Goal: Information Seeking & Learning: Learn about a topic

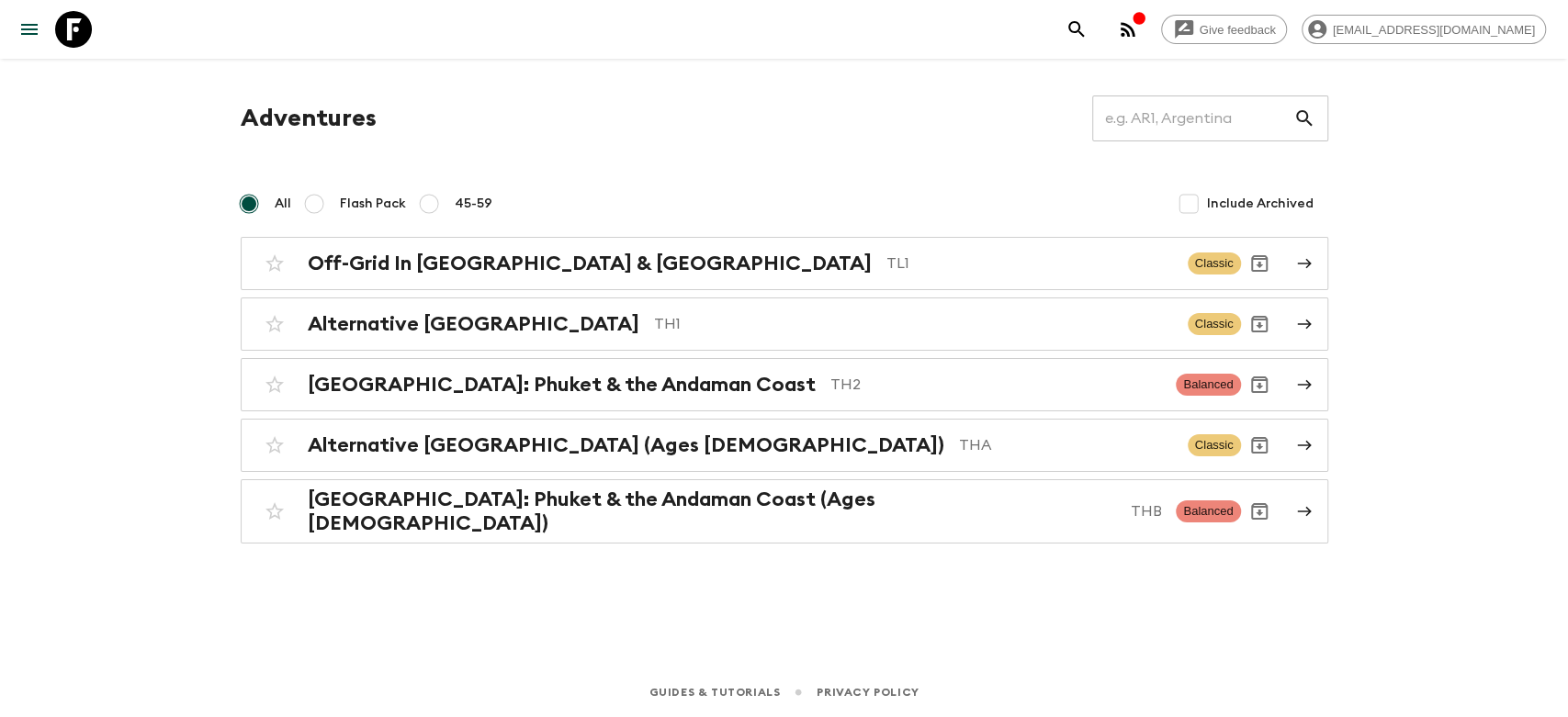
click at [325, 209] on label "Flash Pack" at bounding box center [350, 203] width 111 height 37
click at [325, 209] on input "Flash Pack" at bounding box center [314, 203] width 22 height 22
radio input "true"
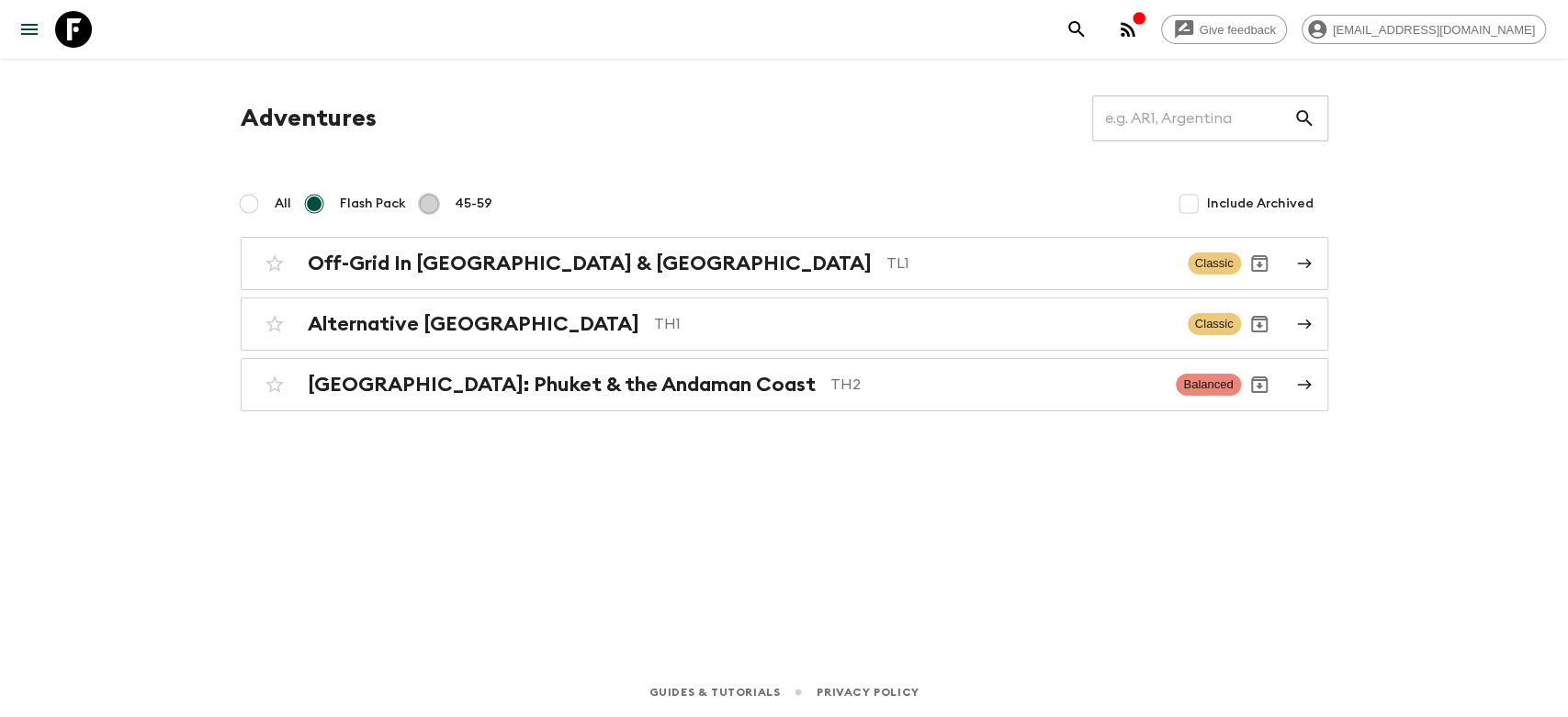
click at [422, 200] on input "45-59" at bounding box center [428, 203] width 22 height 22
radio input "true"
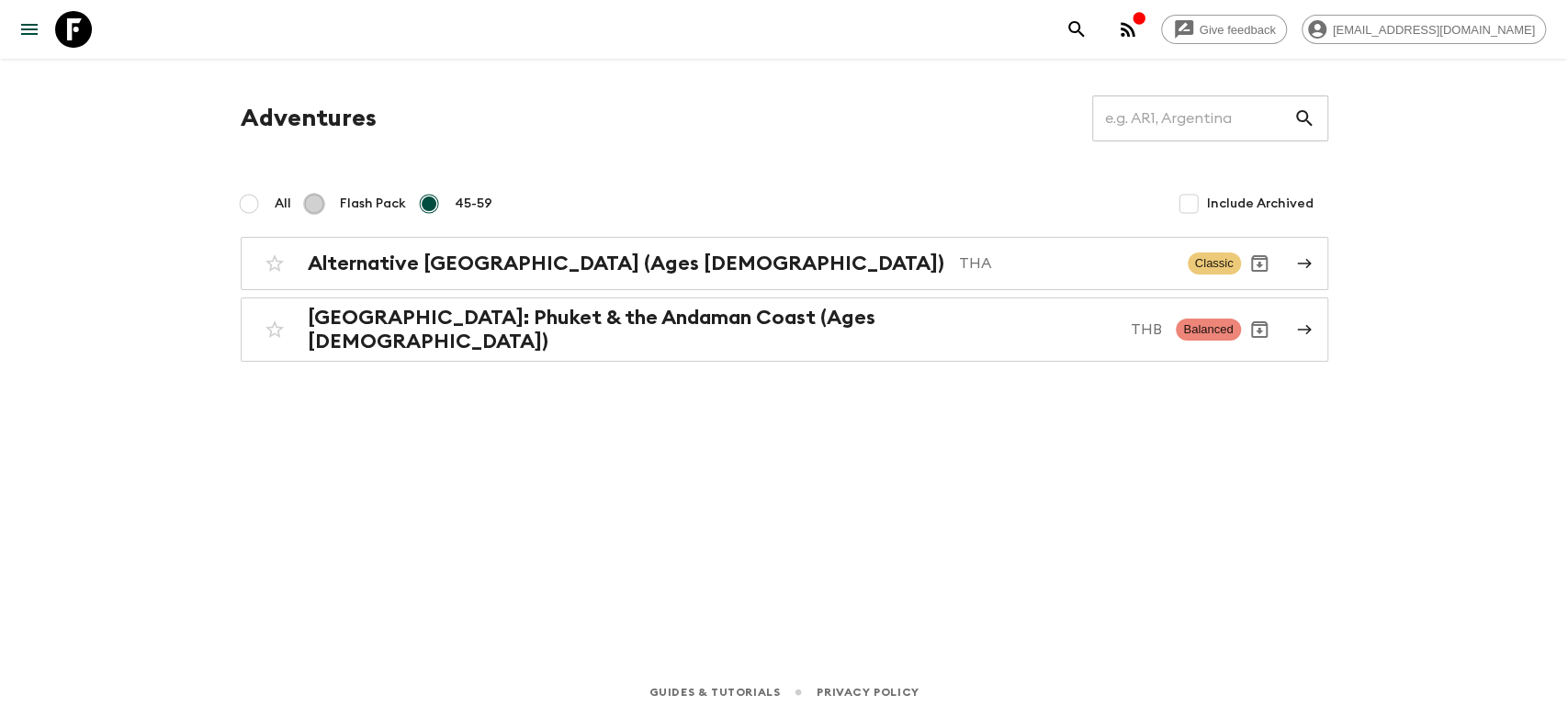
click at [306, 201] on input "Flash Pack" at bounding box center [314, 203] width 22 height 22
radio input "true"
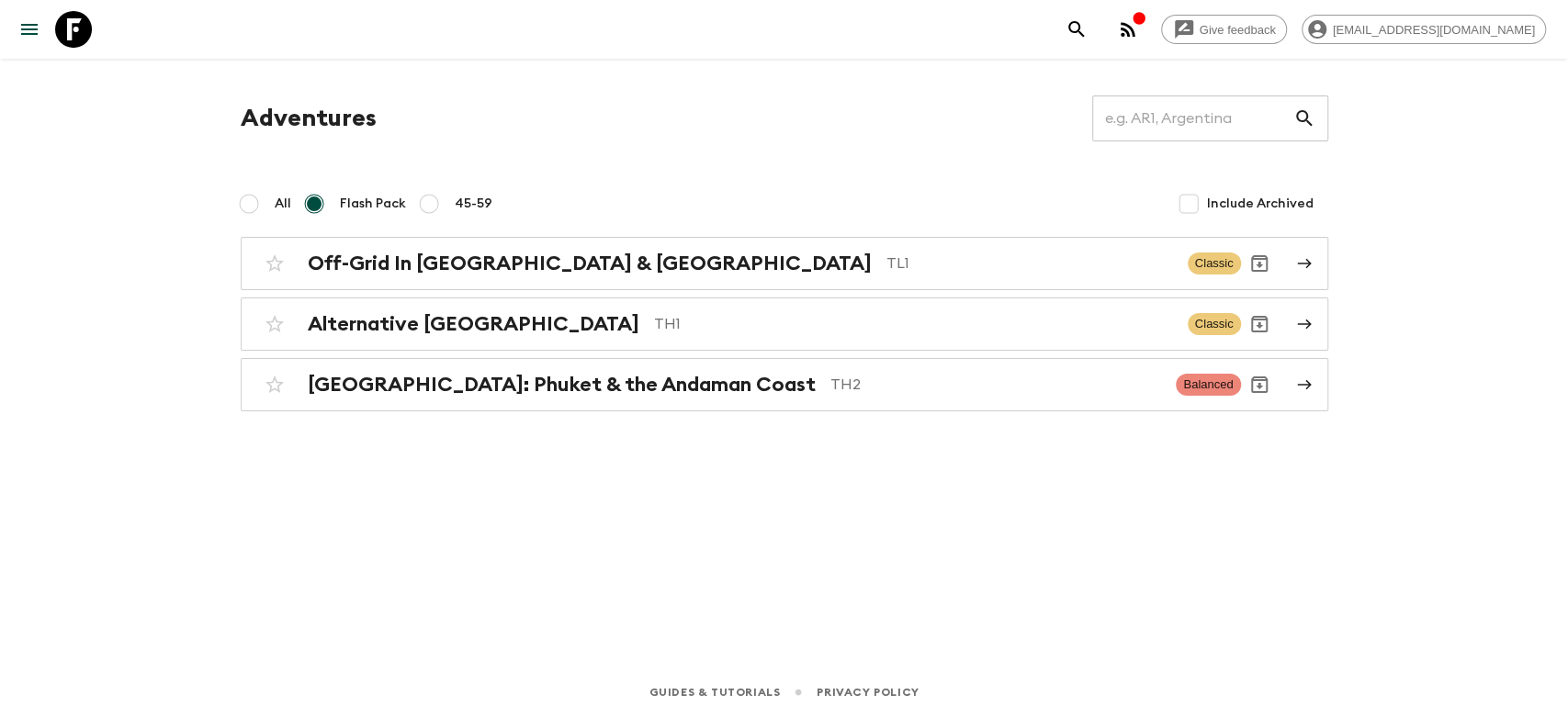
click at [246, 207] on input "All" at bounding box center [248, 203] width 22 height 22
radio input "true"
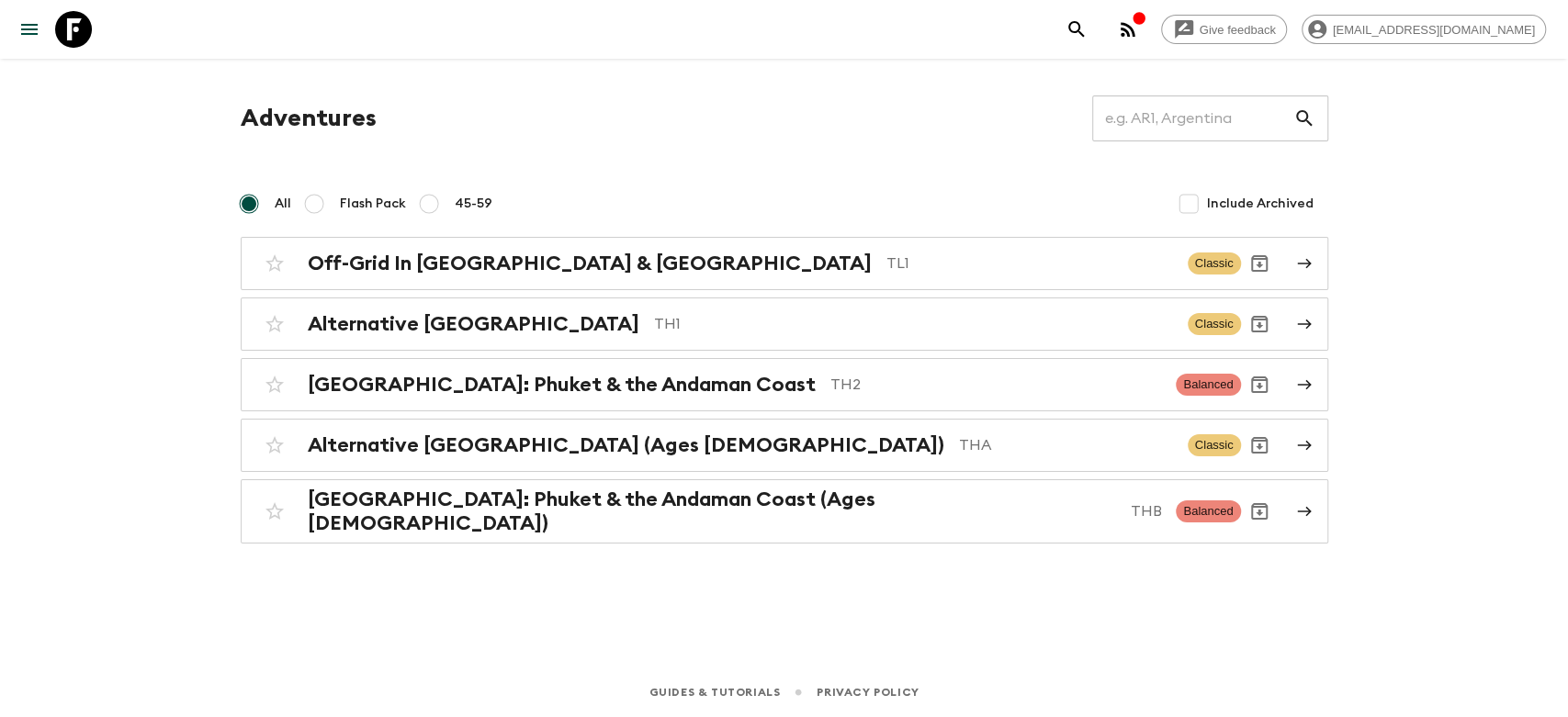
click at [679, 178] on div "Adventures ​ All Flash Pack 45-59 Include Archived Off-Grid In [GEOGRAPHIC_DATA…" at bounding box center [784, 319] width 1132 height 449
click at [305, 200] on input "Flash Pack" at bounding box center [314, 203] width 22 height 22
radio input "true"
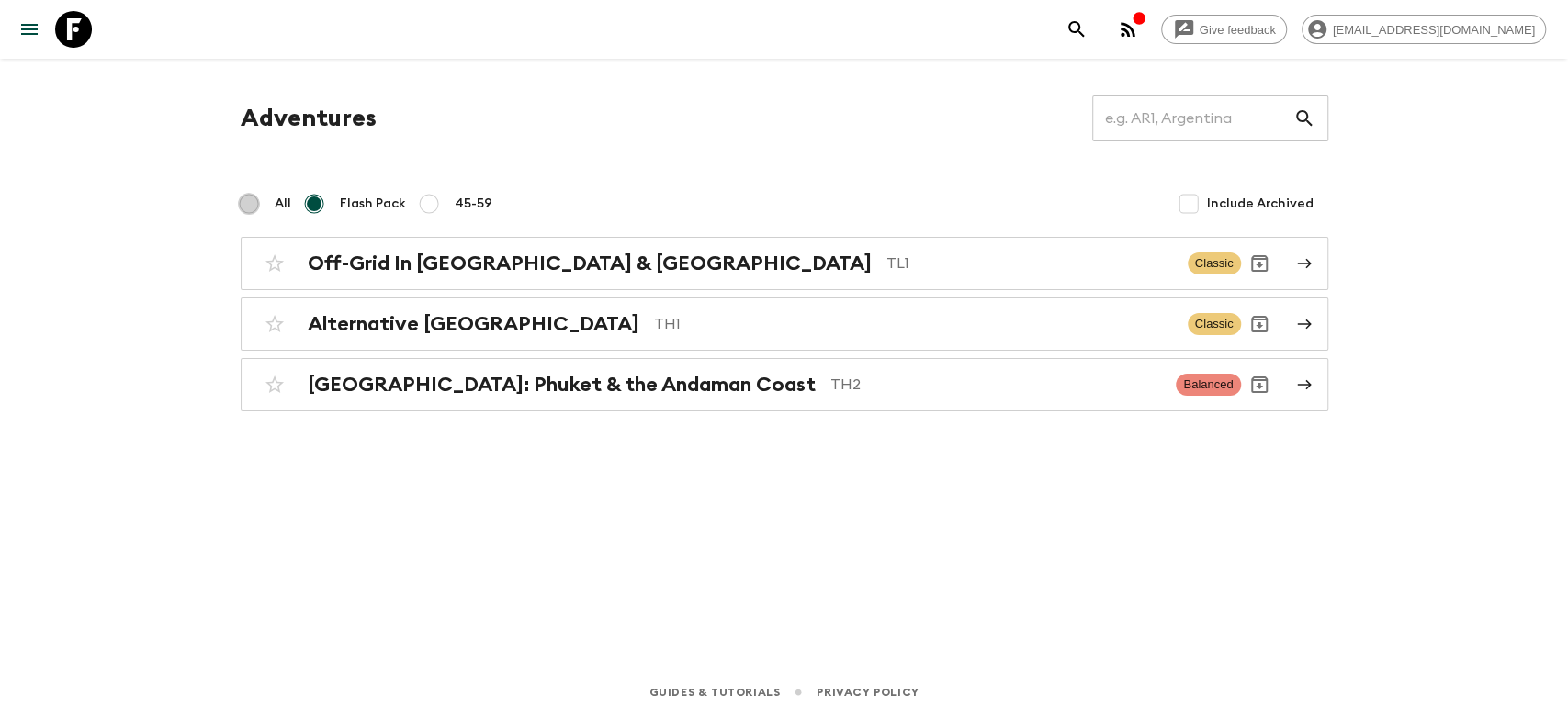
click at [251, 207] on input "All" at bounding box center [248, 203] width 22 height 22
radio input "true"
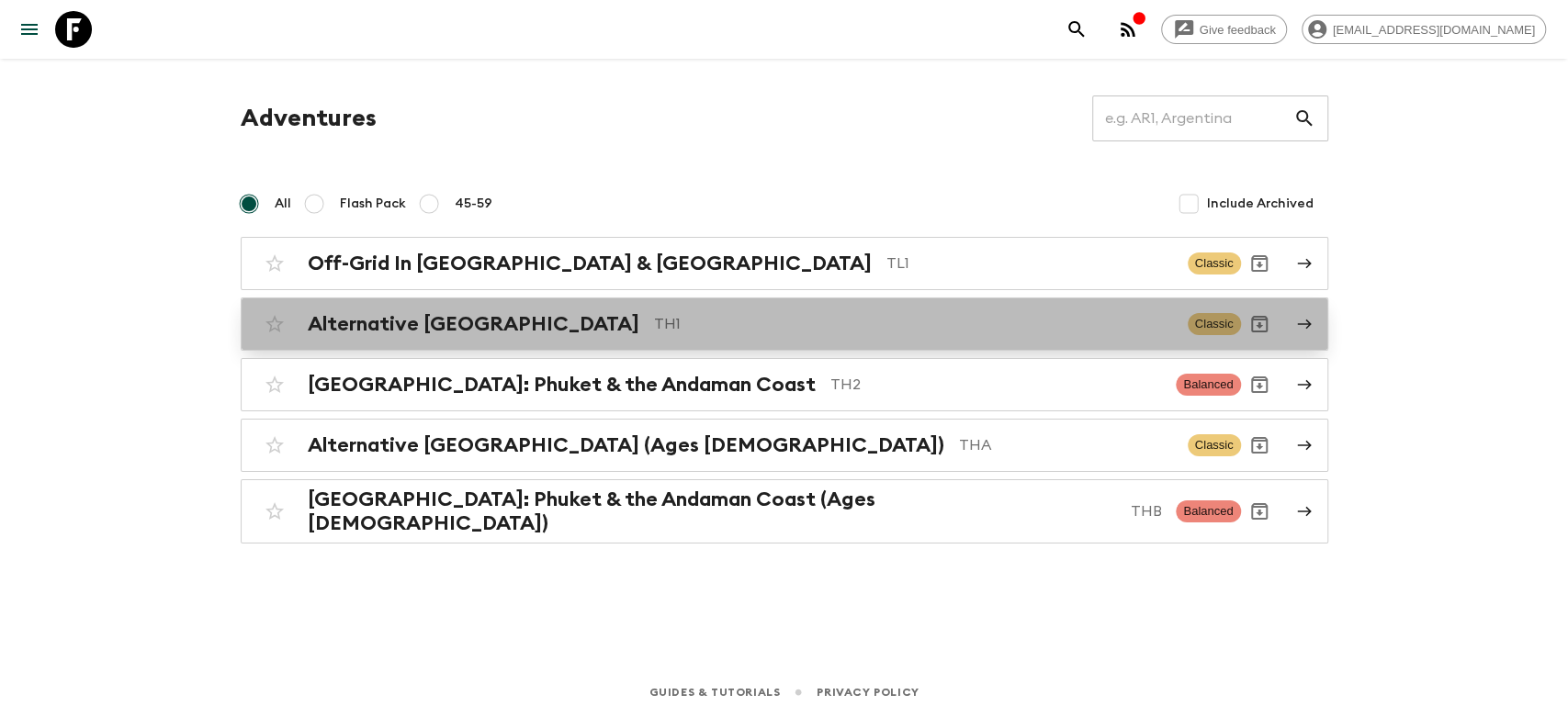
click at [439, 330] on h2 "Alternative [GEOGRAPHIC_DATA]" at bounding box center [473, 324] width 332 height 24
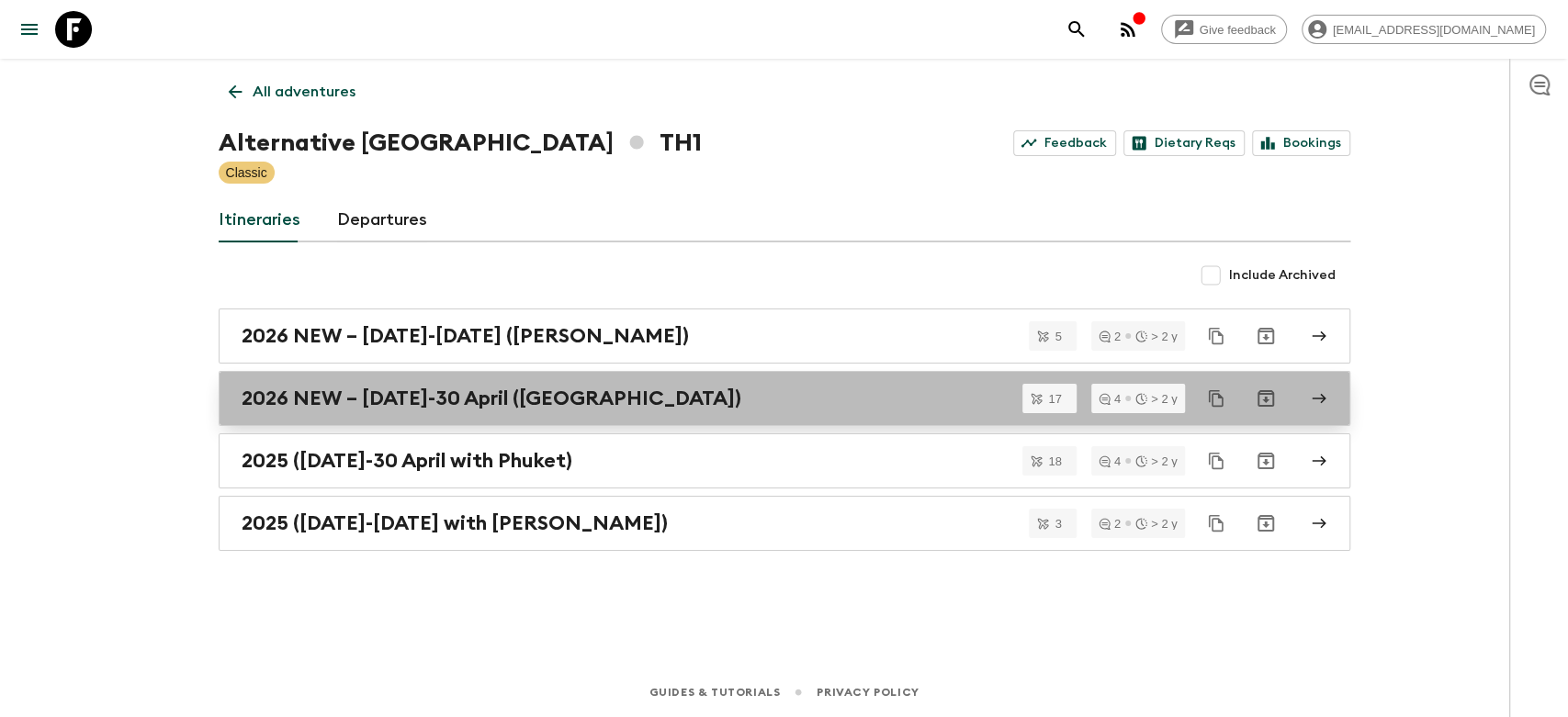
click at [426, 412] on link "2026 NEW – [DATE]-30 April ([GEOGRAPHIC_DATA])" at bounding box center [784, 399] width 1132 height 55
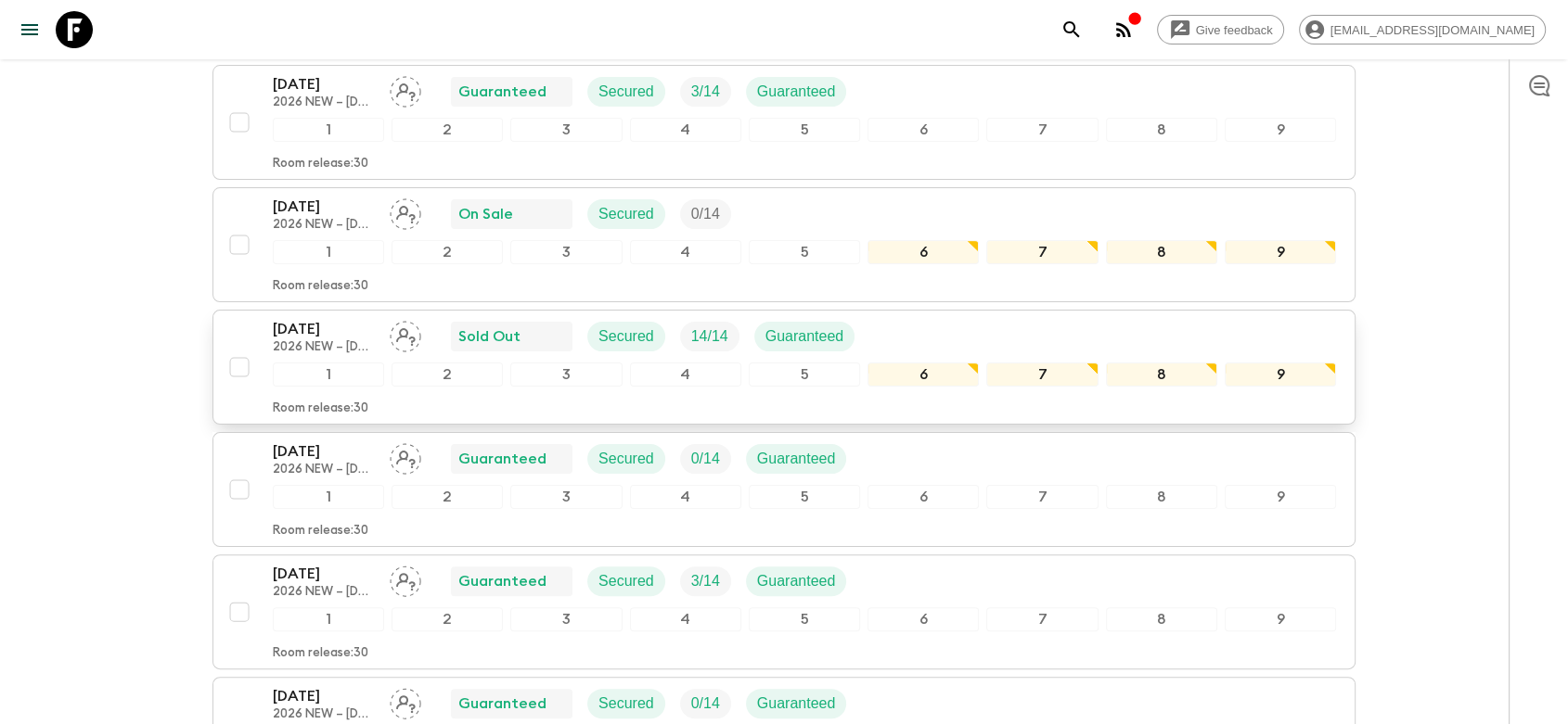
scroll to position [412, 0]
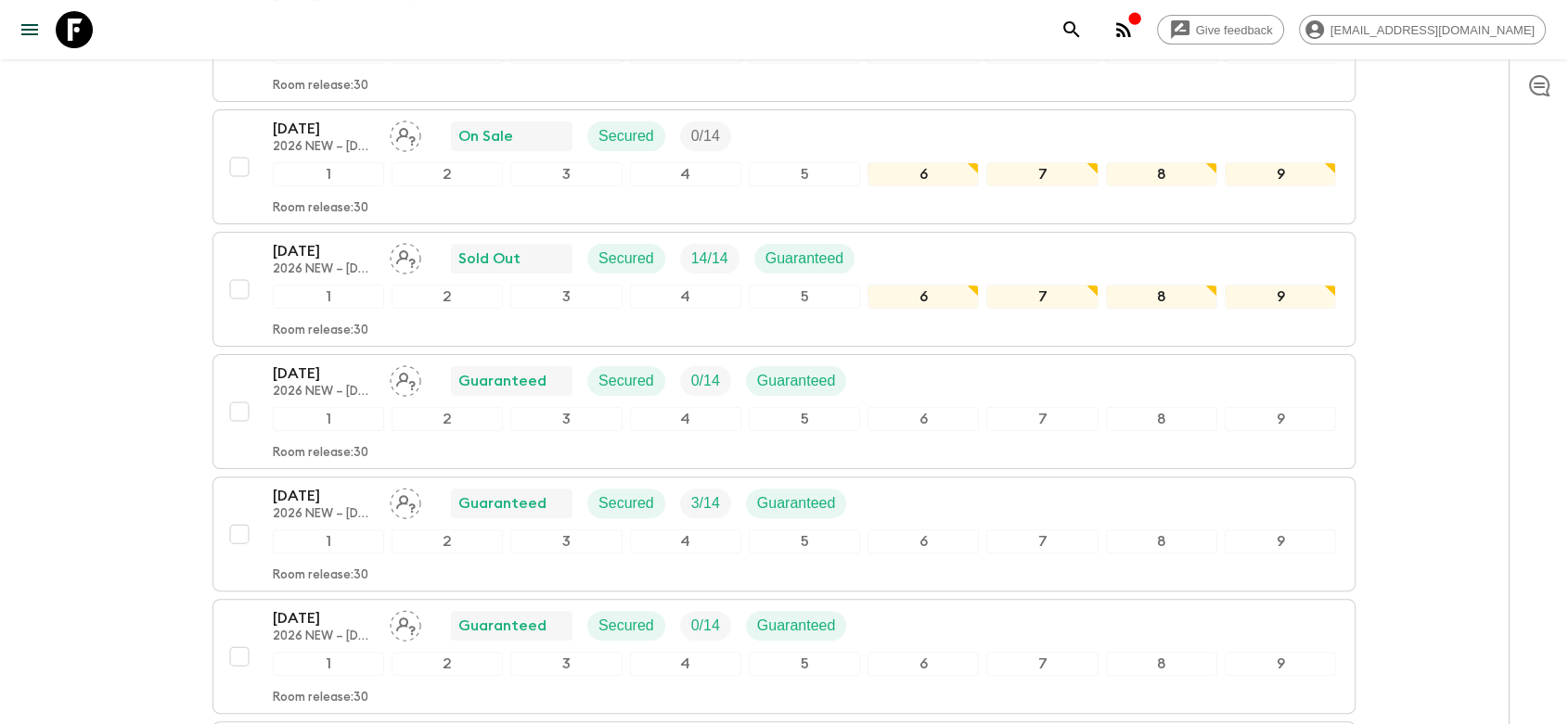
click at [366, 389] on p "2026 NEW – [DATE]-30 April ([GEOGRAPHIC_DATA])" at bounding box center [324, 393] width 102 height 15
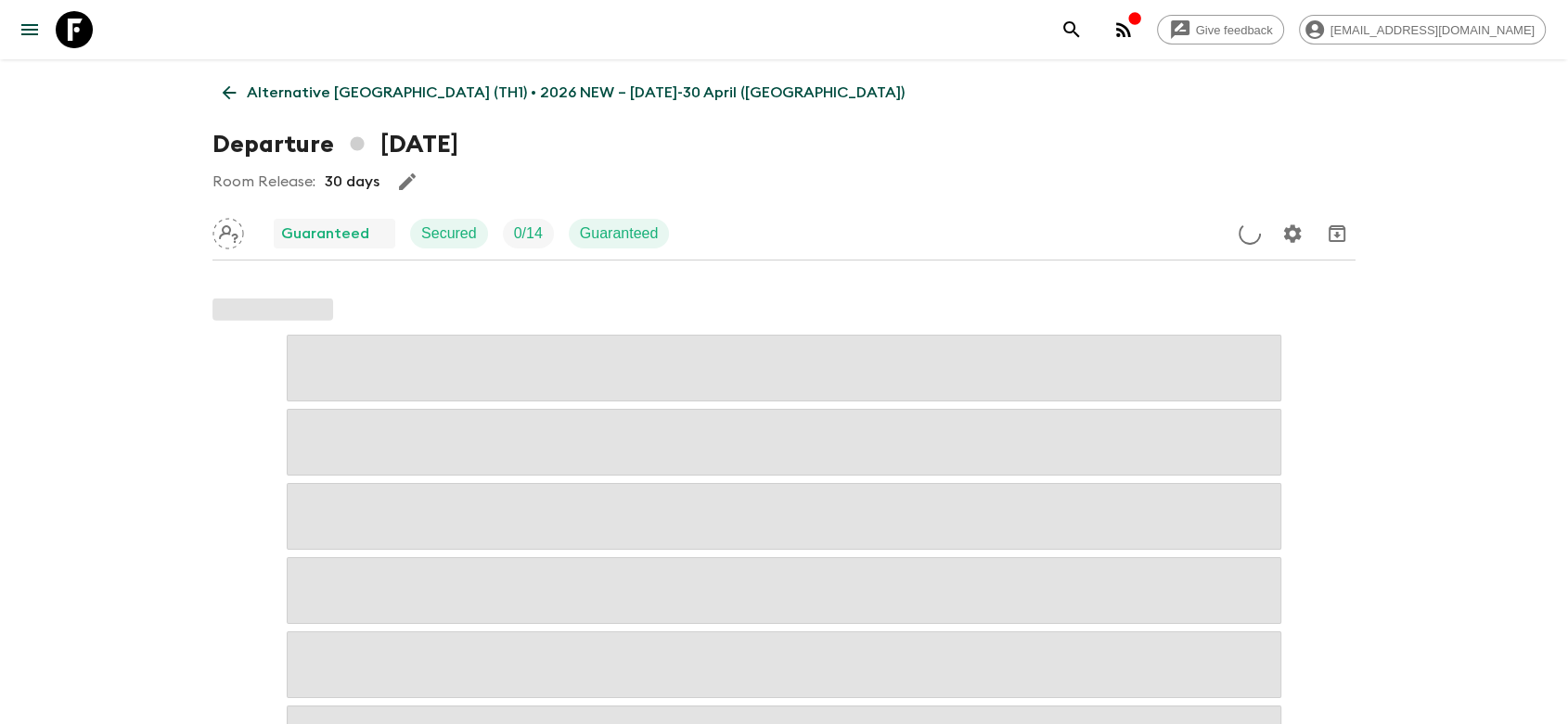
click at [230, 94] on icon at bounding box center [228, 93] width 20 height 20
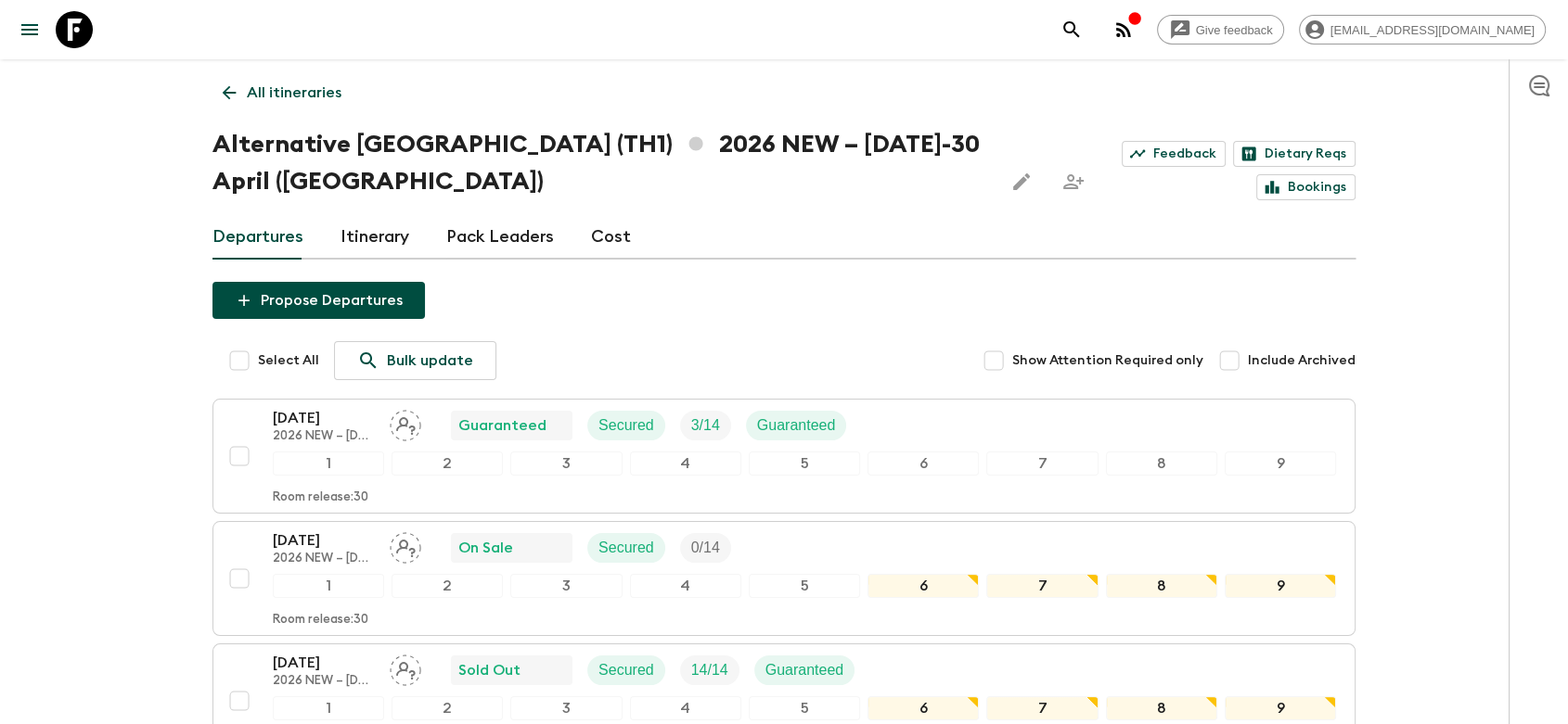
click at [230, 87] on icon at bounding box center [228, 93] width 20 height 20
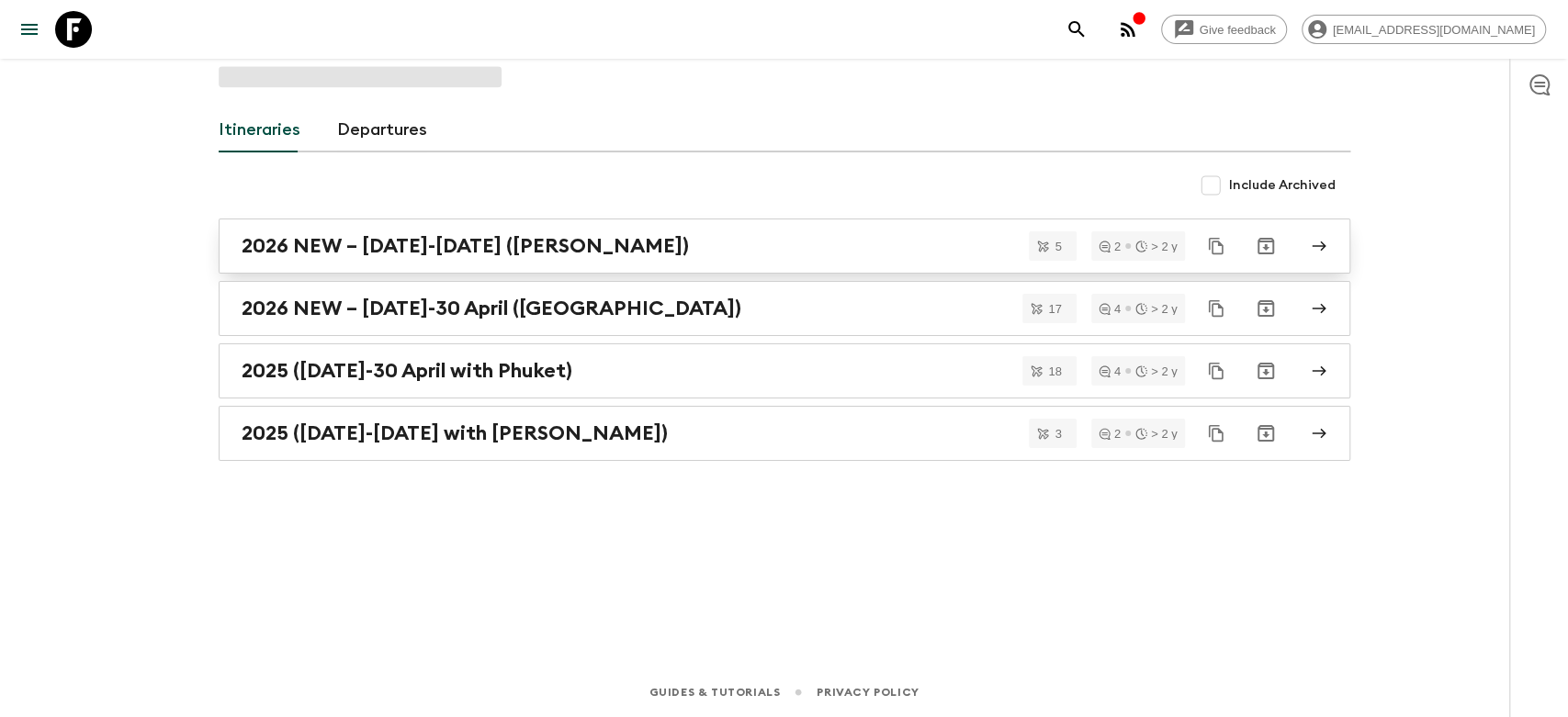
click at [438, 253] on h2 "2026 NEW – [DATE]-[DATE] ([PERSON_NAME])" at bounding box center [466, 246] width 448 height 24
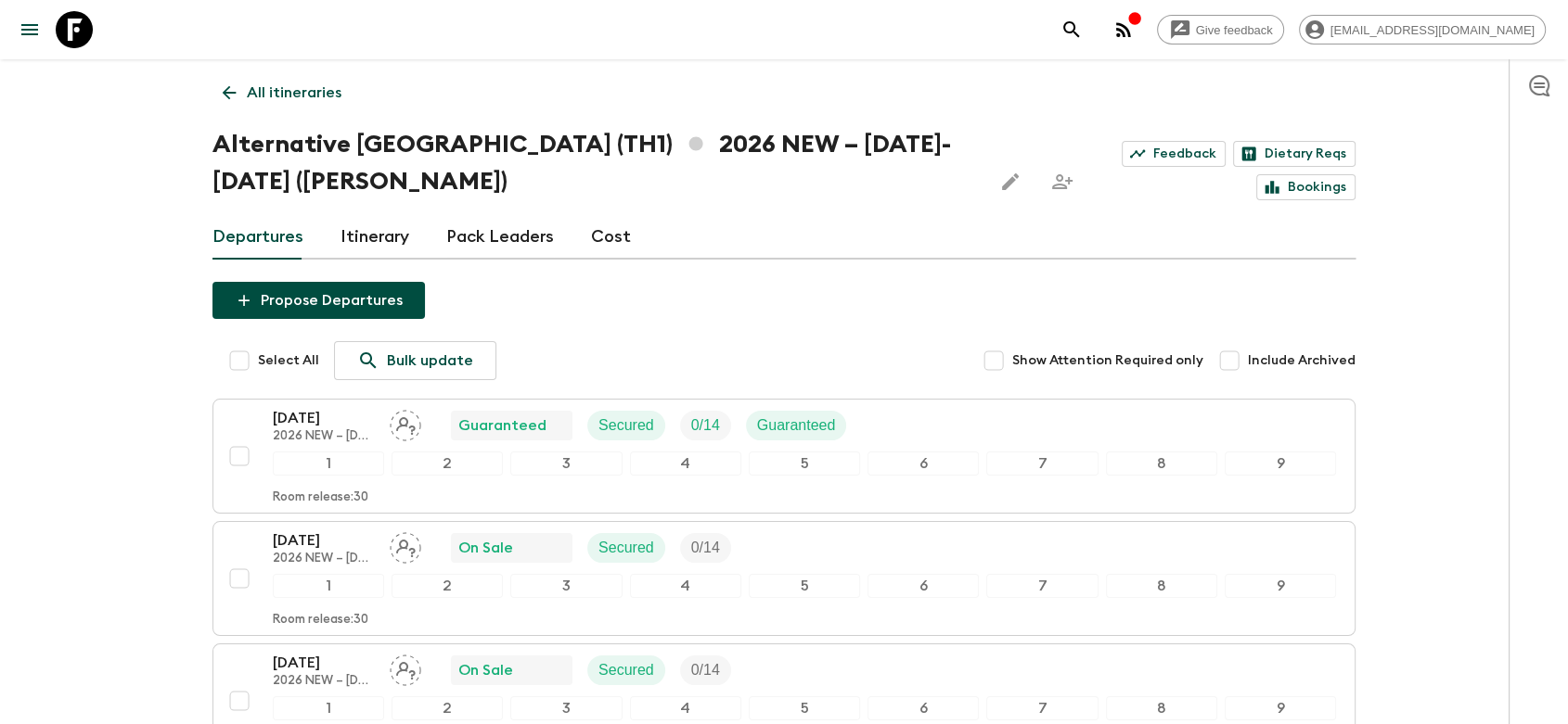
click at [228, 93] on icon at bounding box center [229, 93] width 14 height 14
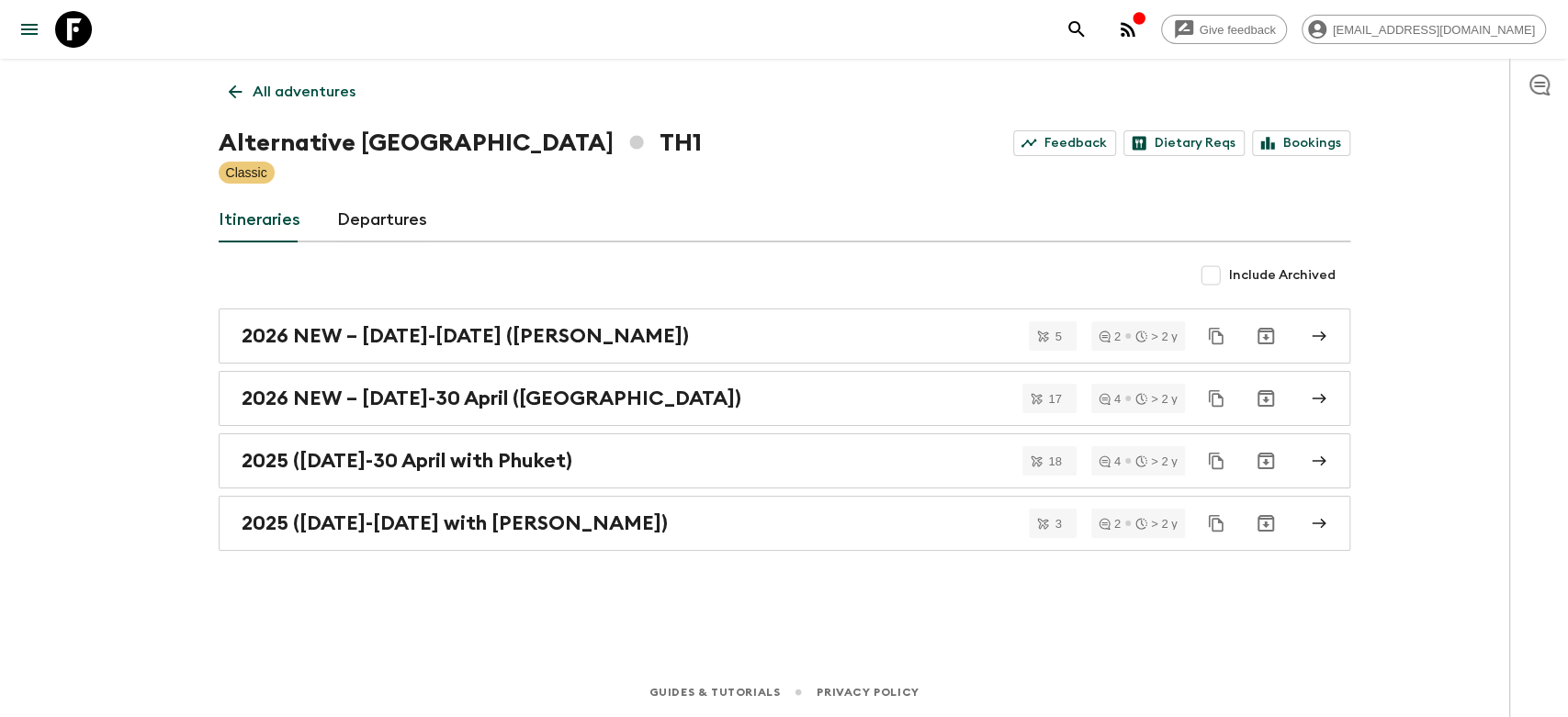
click at [260, 82] on p "All adventures" at bounding box center [303, 92] width 103 height 22
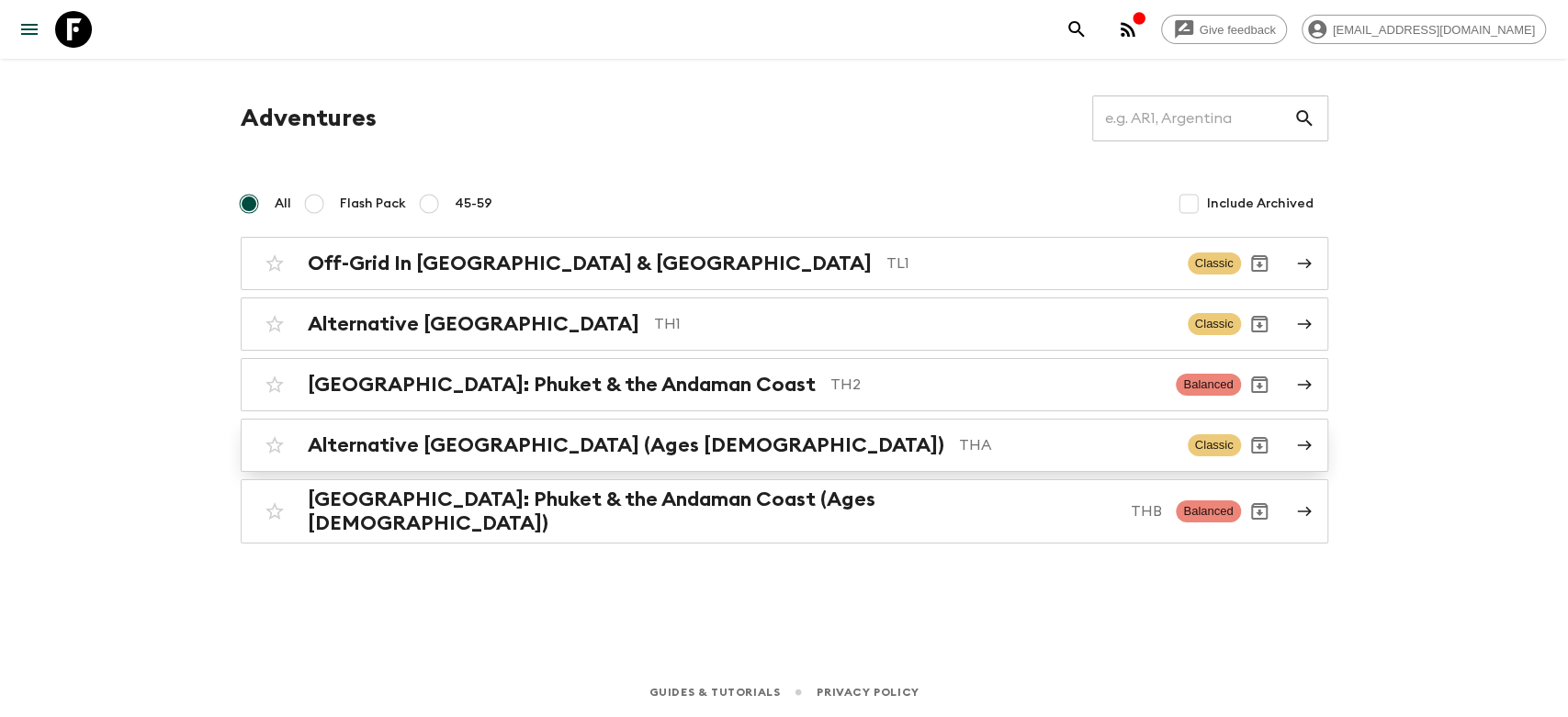
click at [450, 440] on h2 "Alternative [GEOGRAPHIC_DATA] (Ages [DEMOGRAPHIC_DATA])" at bounding box center [626, 445] width 637 height 24
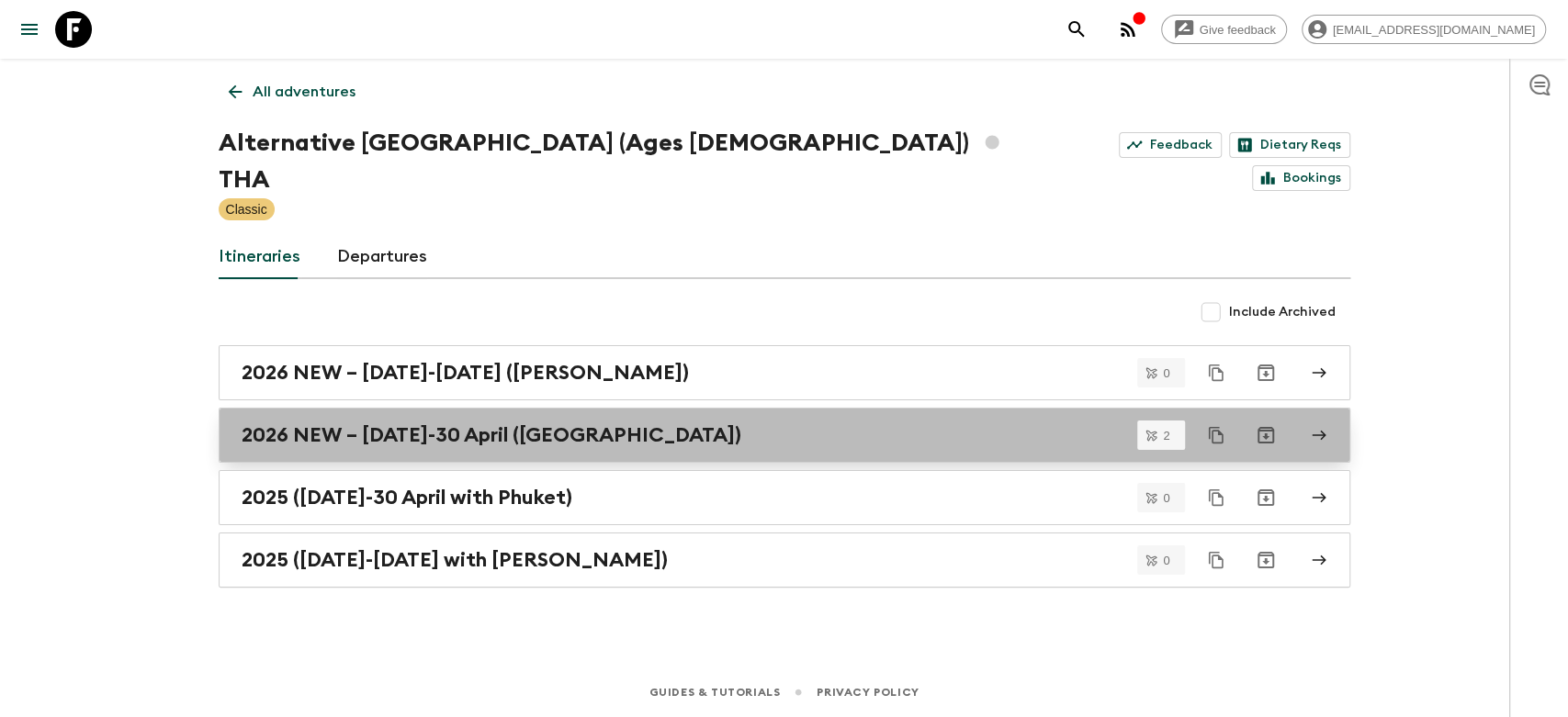
click at [418, 423] on h2 "2026 NEW – [DATE]-30 April ([GEOGRAPHIC_DATA])" at bounding box center [491, 435] width 500 height 24
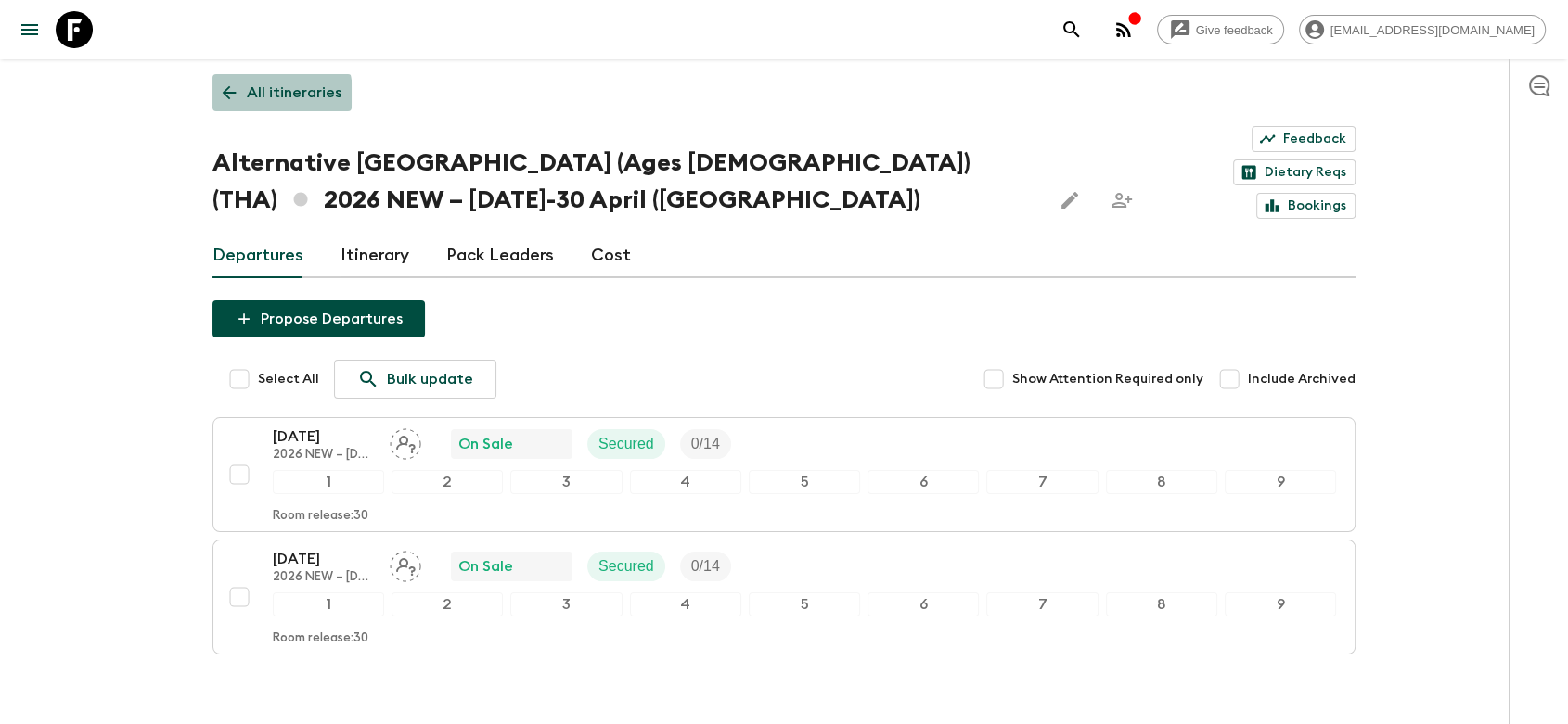
click at [240, 94] on link "All itineraries" at bounding box center [282, 93] width 139 height 37
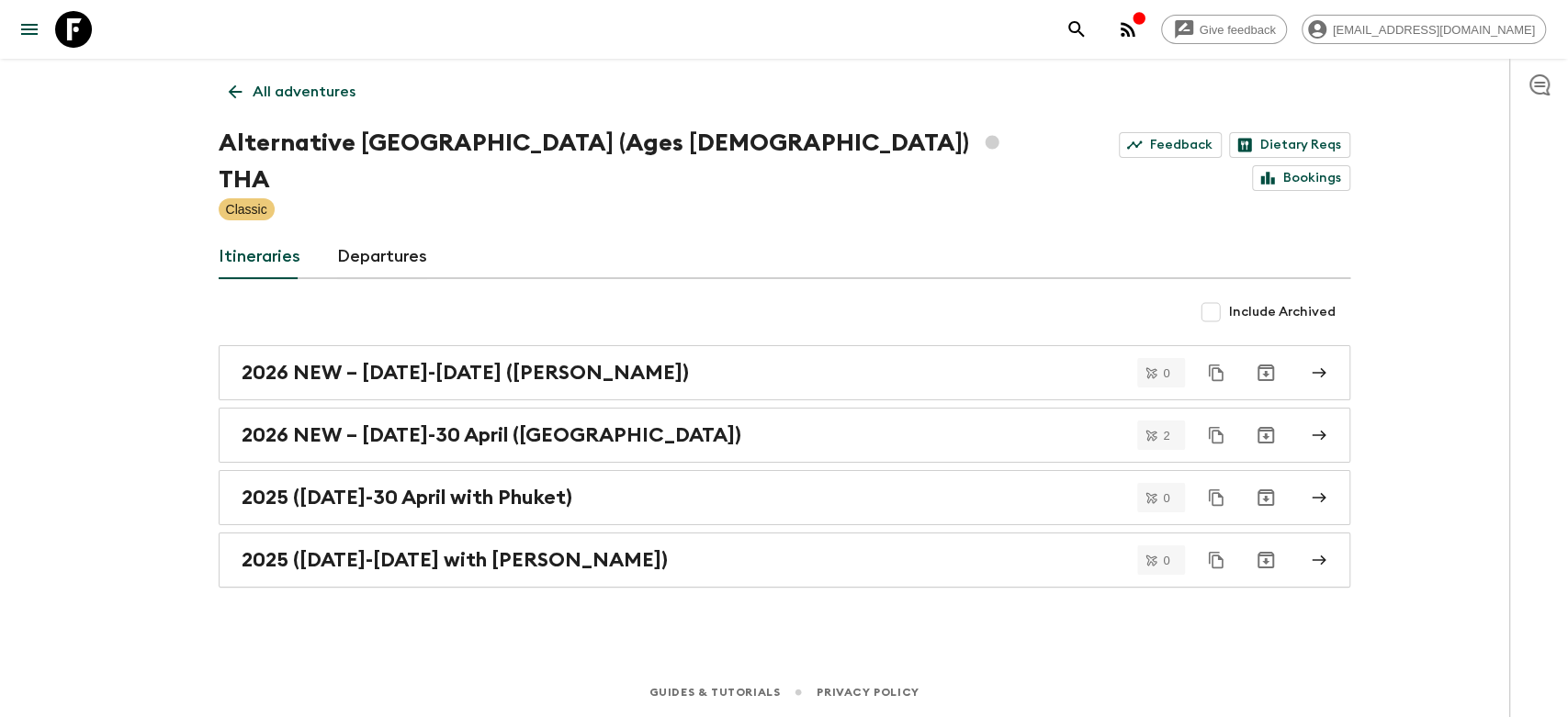
click at [230, 94] on icon at bounding box center [234, 92] width 14 height 14
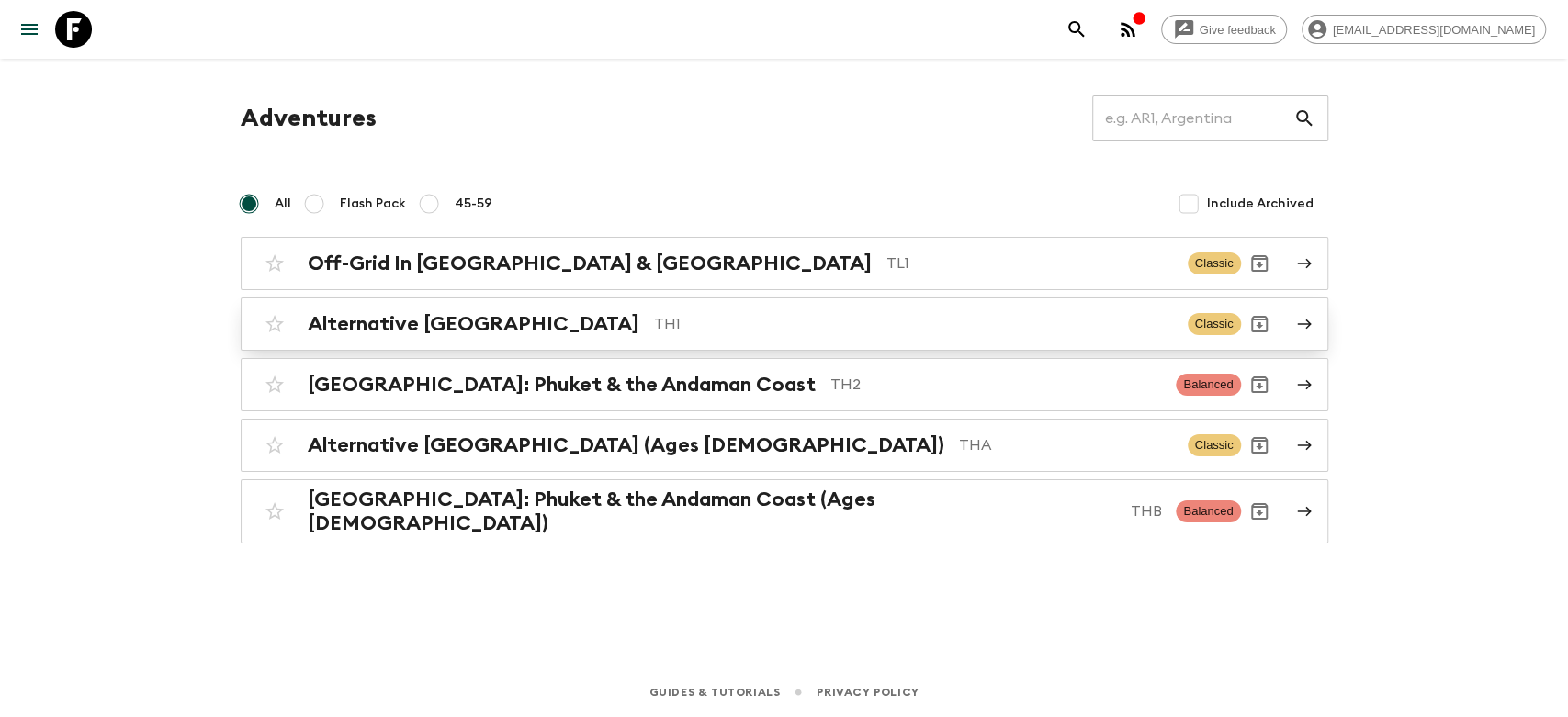
click at [478, 320] on h2 "Alternative [GEOGRAPHIC_DATA]" at bounding box center [473, 324] width 332 height 24
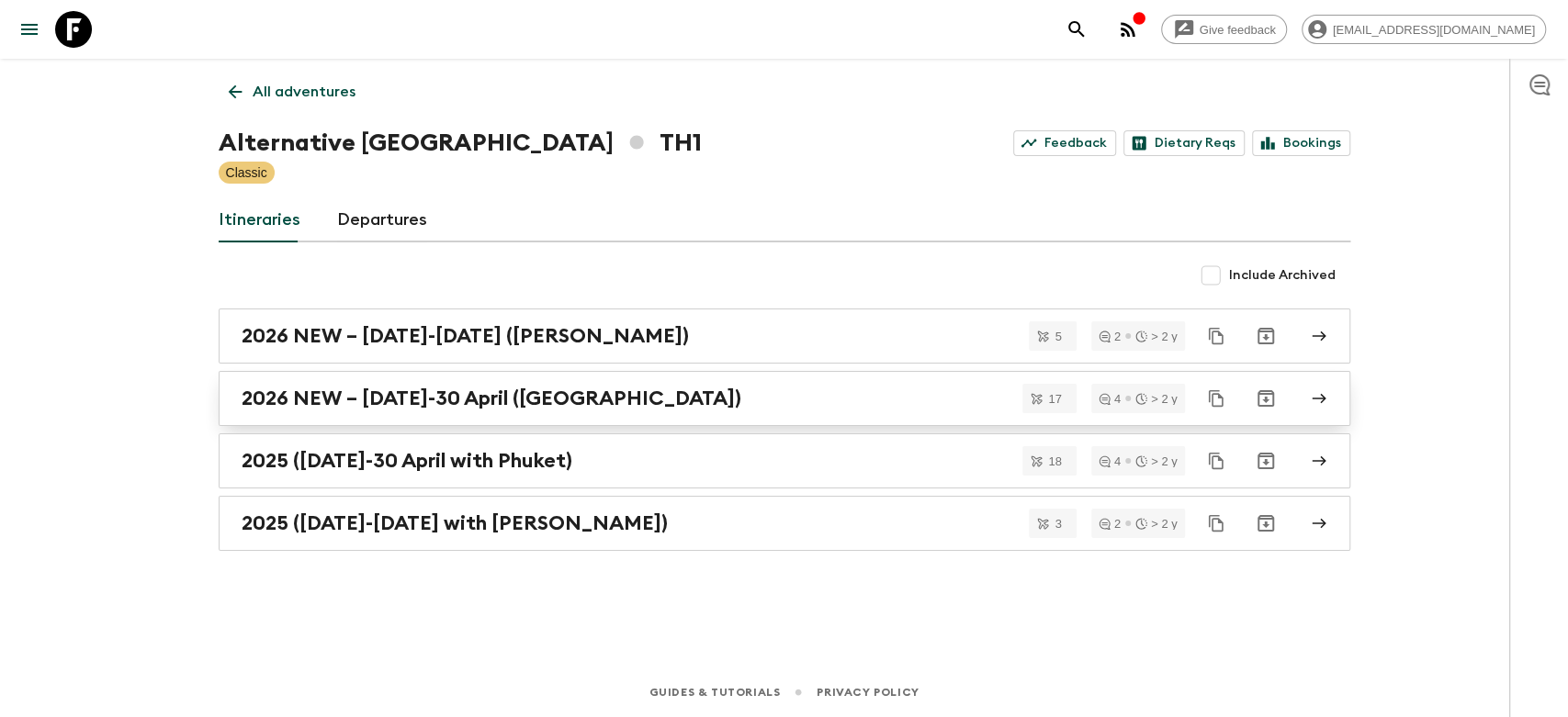
click at [428, 397] on h2 "2026 NEW – [DATE]-30 April ([GEOGRAPHIC_DATA])" at bounding box center [491, 398] width 500 height 24
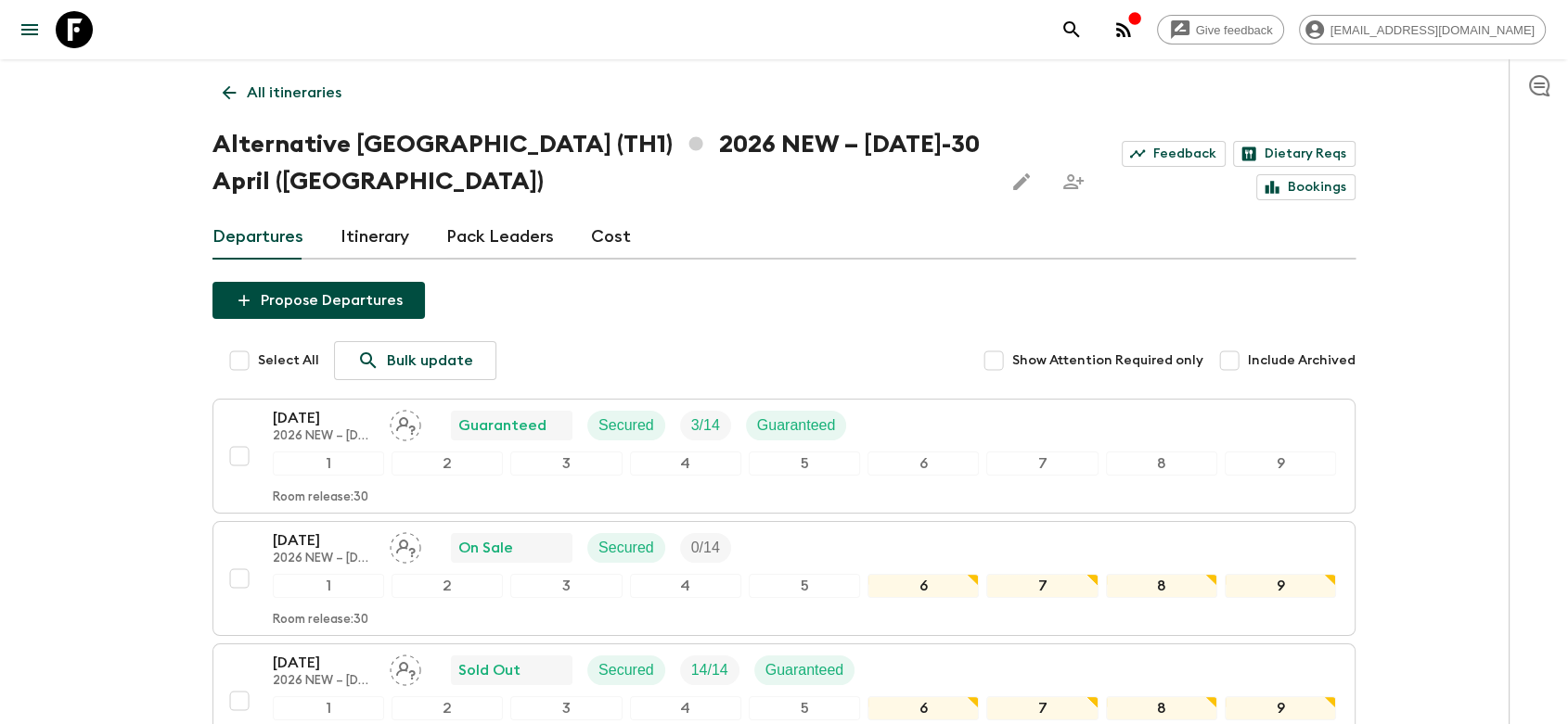
click at [226, 77] on link "All itineraries" at bounding box center [282, 93] width 139 height 37
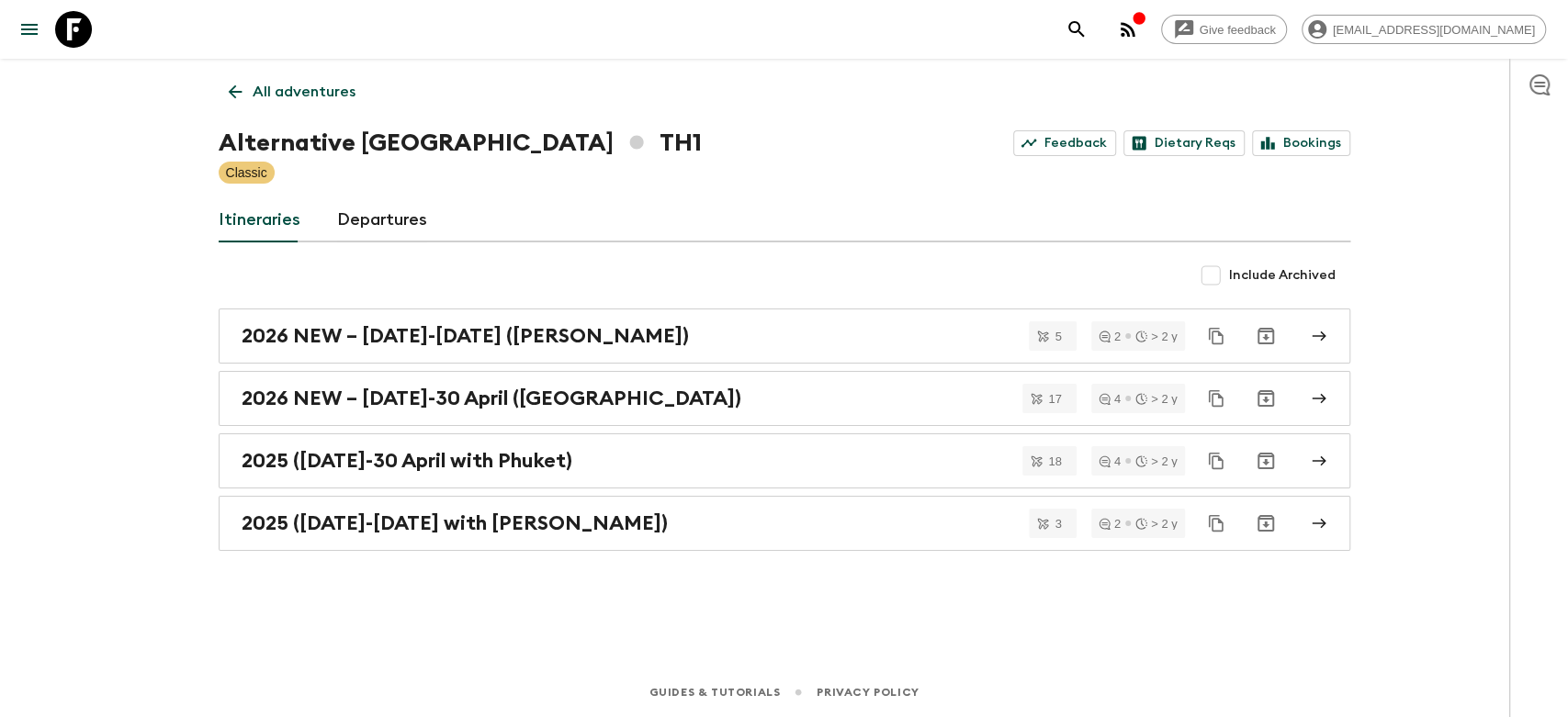
drag, startPoint x: 185, startPoint y: 324, endPoint x: 177, endPoint y: 318, distance: 10.0
click at [178, 318] on div "Give feedback [EMAIL_ADDRESS][DOMAIN_NAME] All adventures Alternative [GEOGRAPH…" at bounding box center [784, 358] width 1568 height 717
click at [236, 269] on div "Include Archived" at bounding box center [784, 275] width 1132 height 37
click at [242, 84] on icon at bounding box center [234, 92] width 20 height 20
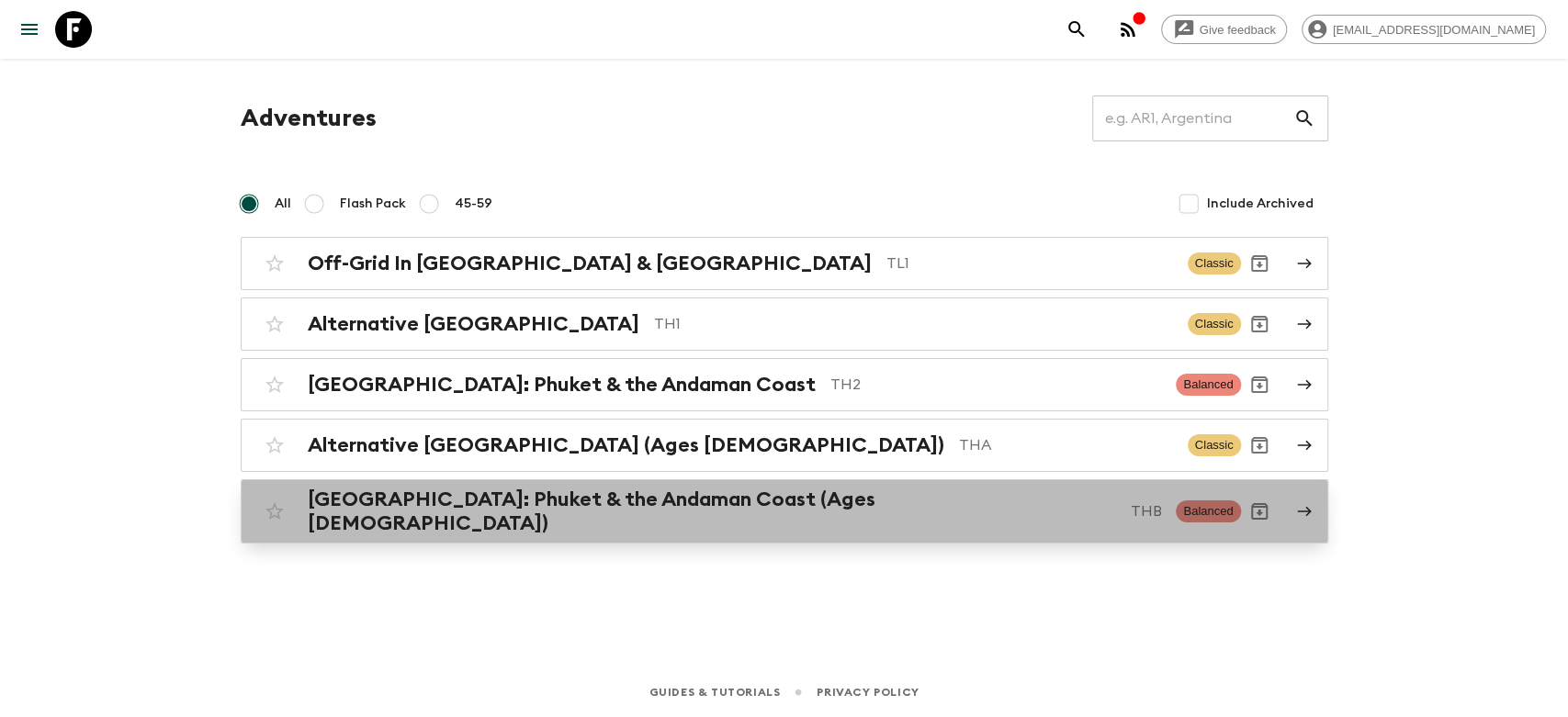
click at [412, 505] on h2 "[GEOGRAPHIC_DATA]: Phuket & the Andaman Coast (Ages [DEMOGRAPHIC_DATA])" at bounding box center [712, 511] width 809 height 48
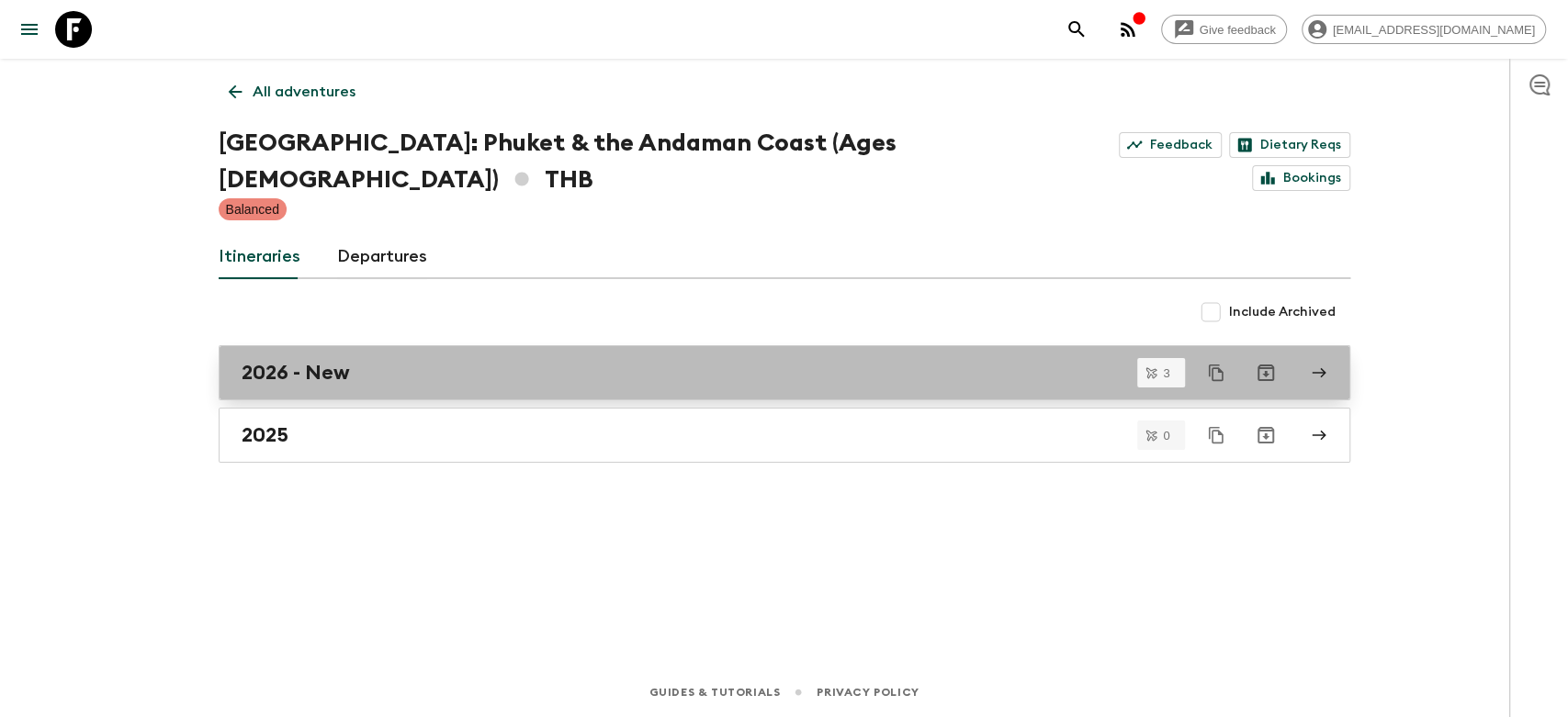
click at [331, 361] on h2 "2026 - New" at bounding box center [296, 372] width 109 height 24
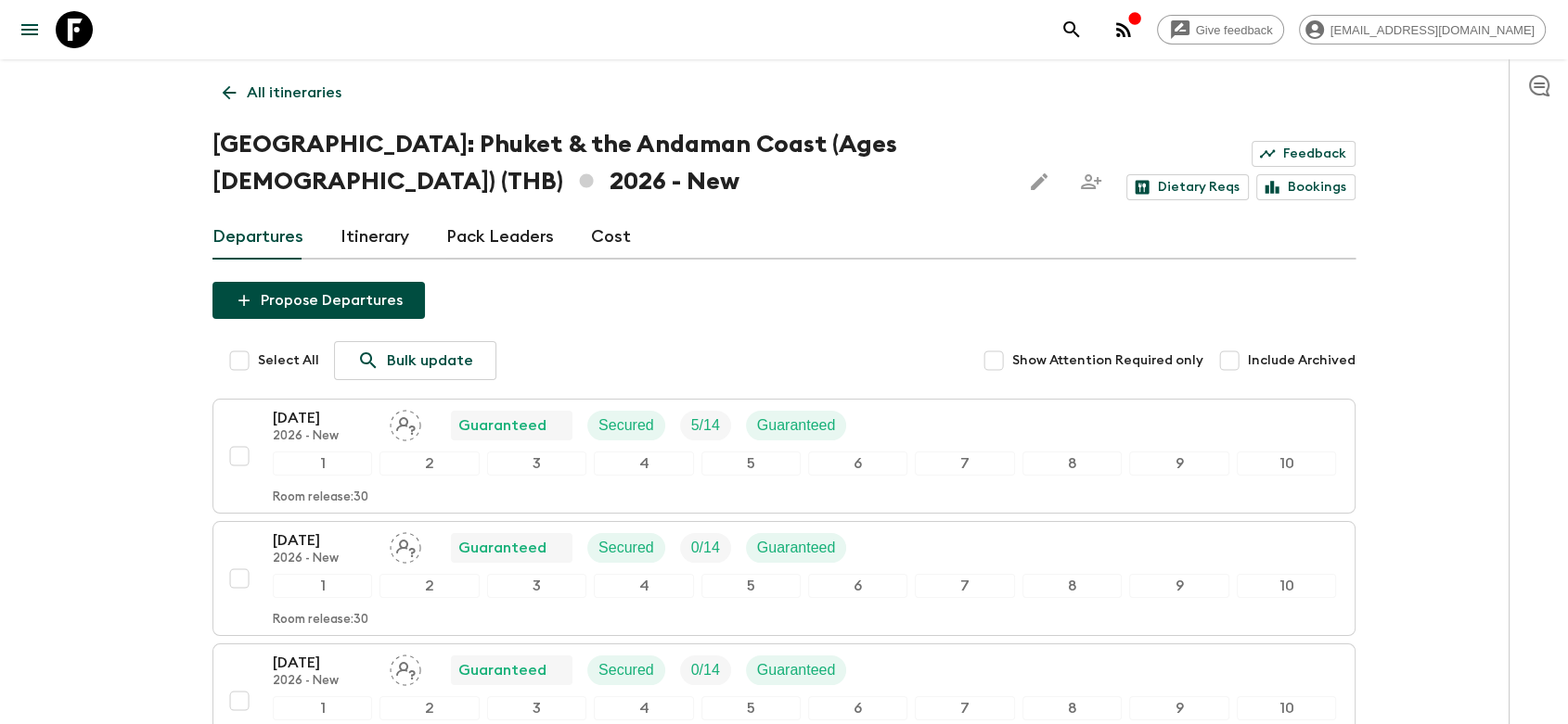
click at [227, 88] on icon at bounding box center [229, 93] width 14 height 14
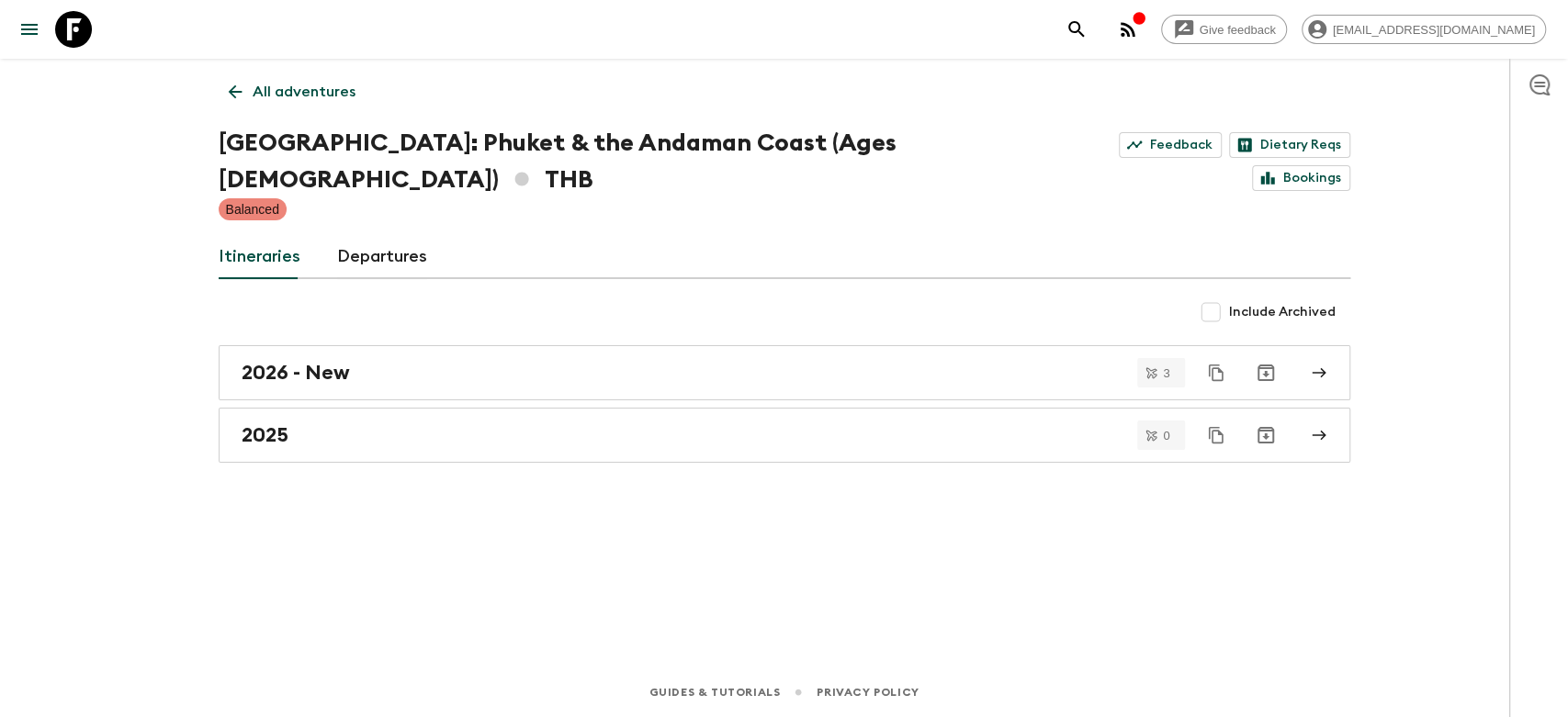
click at [237, 95] on icon at bounding box center [234, 92] width 20 height 20
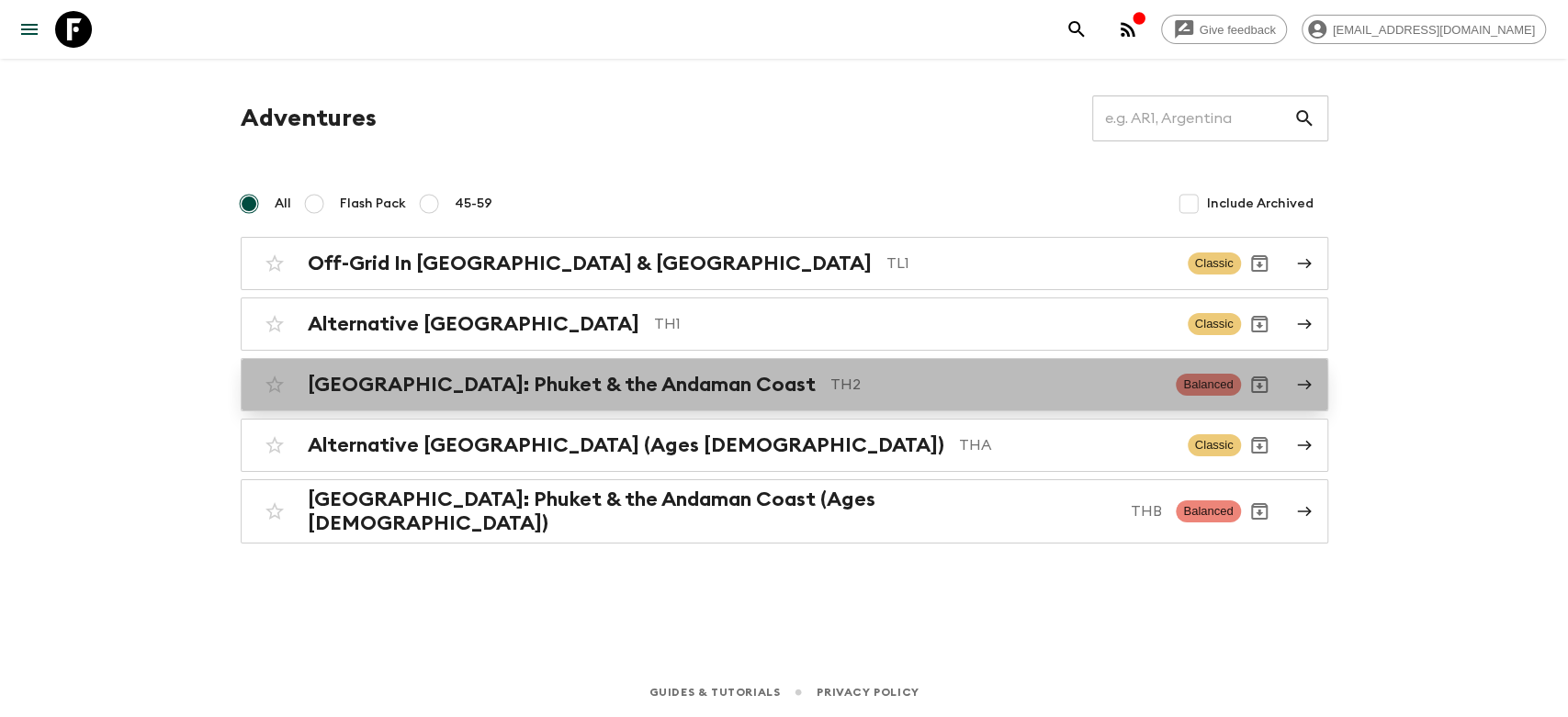
click at [509, 393] on h2 "[GEOGRAPHIC_DATA]: Phuket & the Andaman Coast" at bounding box center [562, 384] width 508 height 24
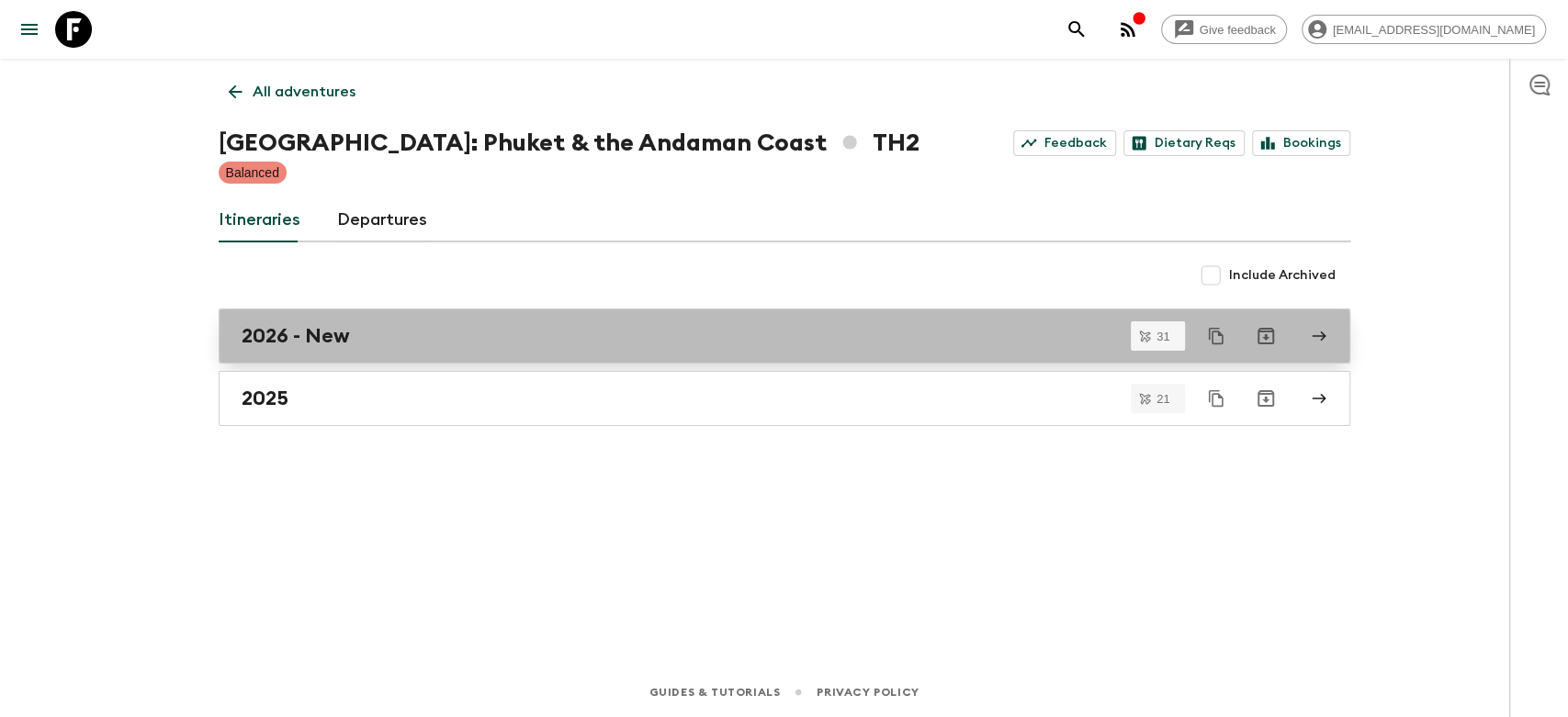
click at [396, 344] on div "2026 - New" at bounding box center [767, 335] width 1050 height 24
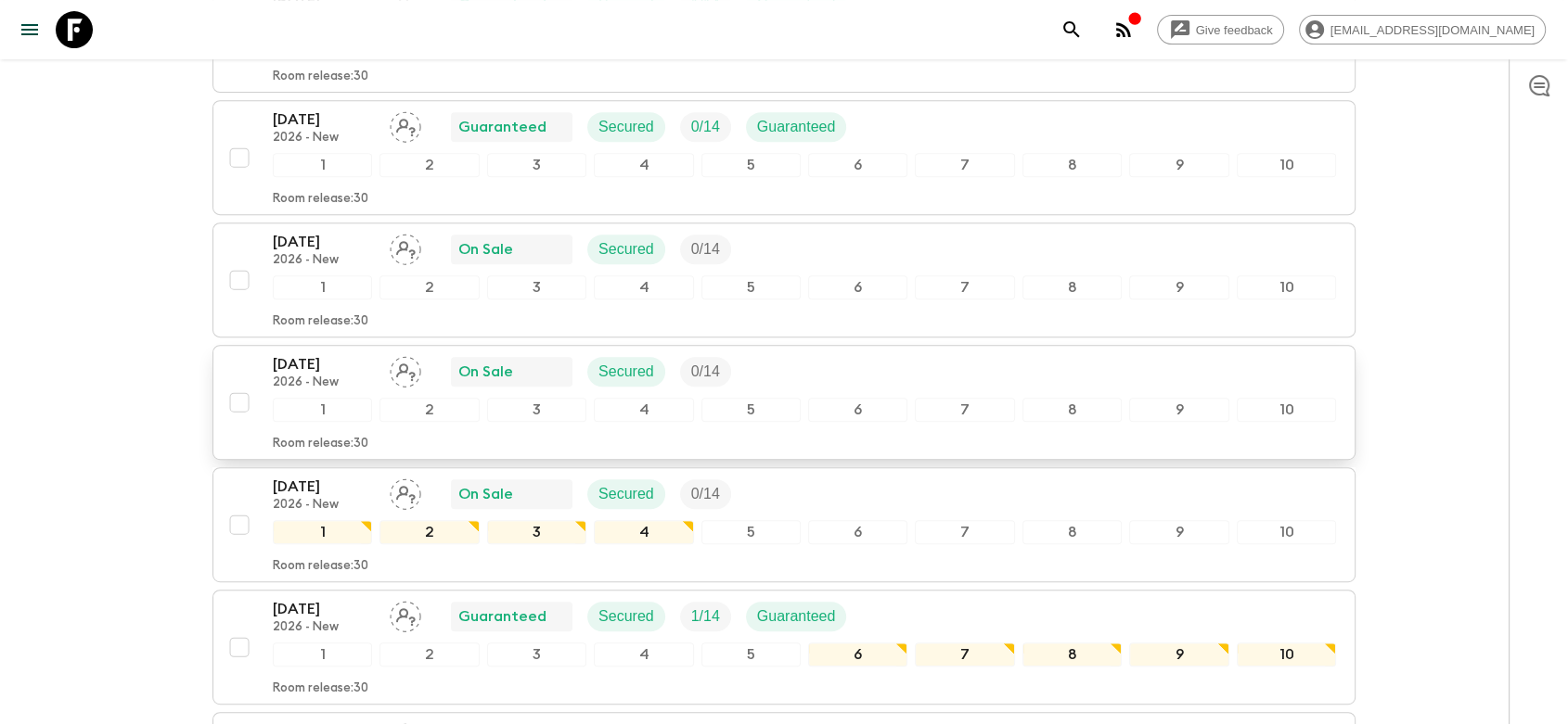
scroll to position [824, 0]
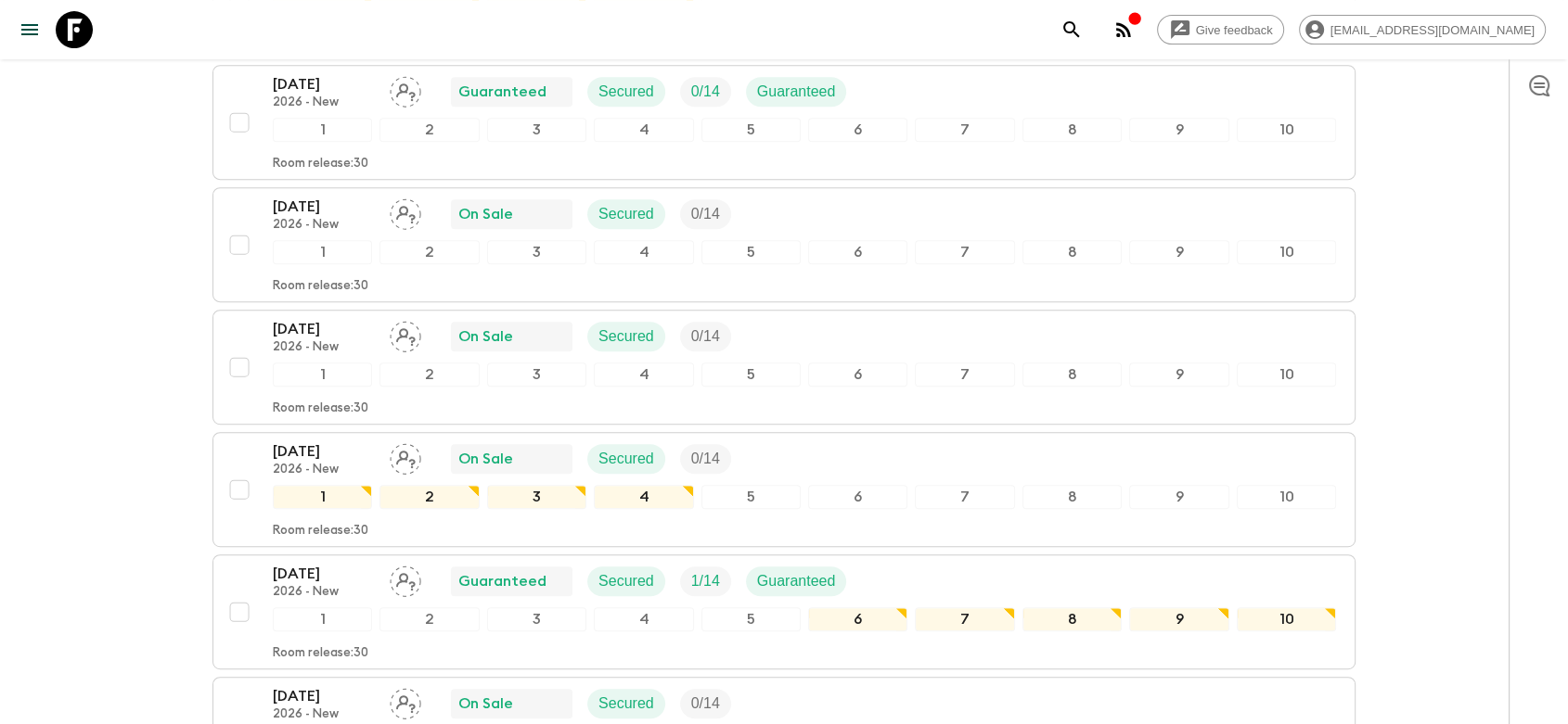
click at [238, 117] on input "checkbox" at bounding box center [239, 122] width 37 height 37
checkbox input "true"
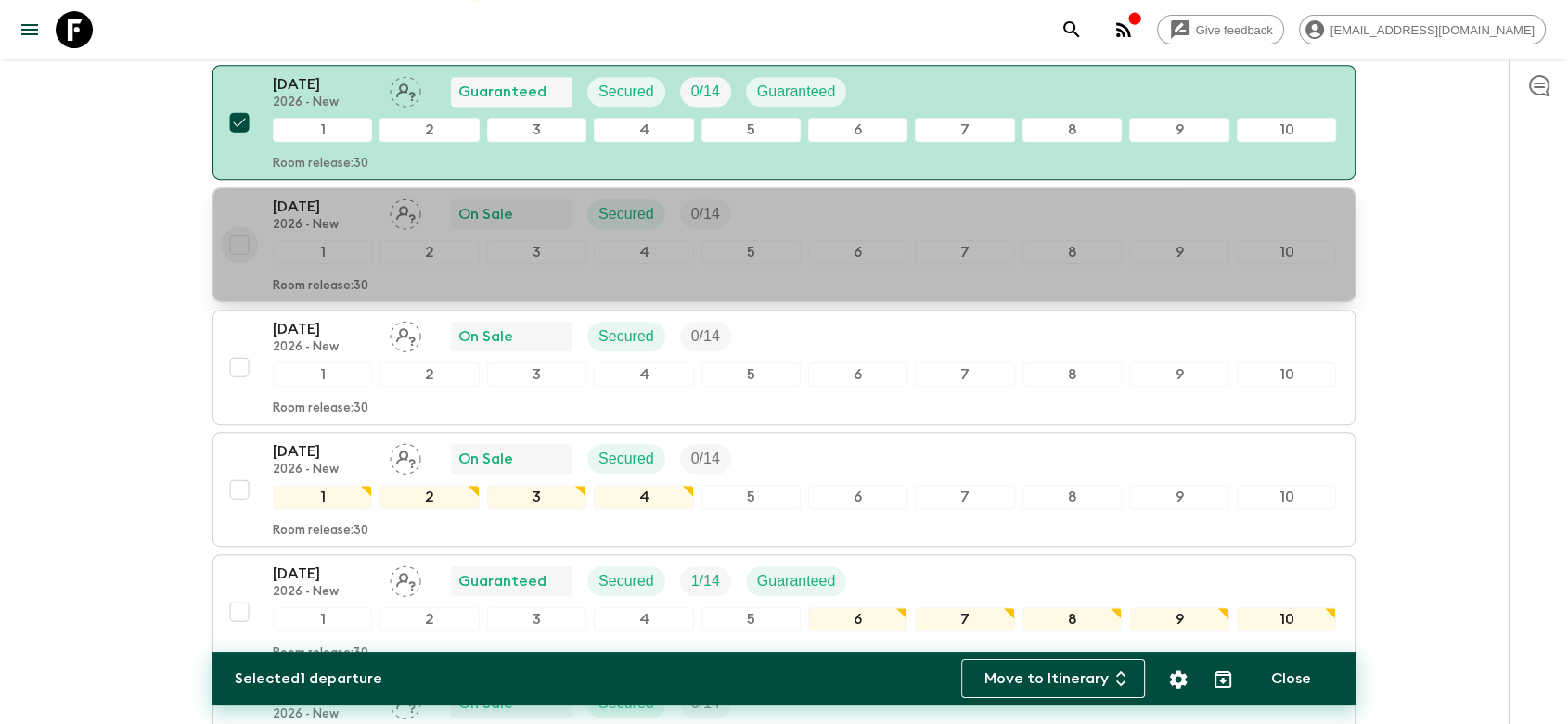
click at [240, 248] on input "checkbox" at bounding box center [239, 244] width 37 height 37
checkbox input "true"
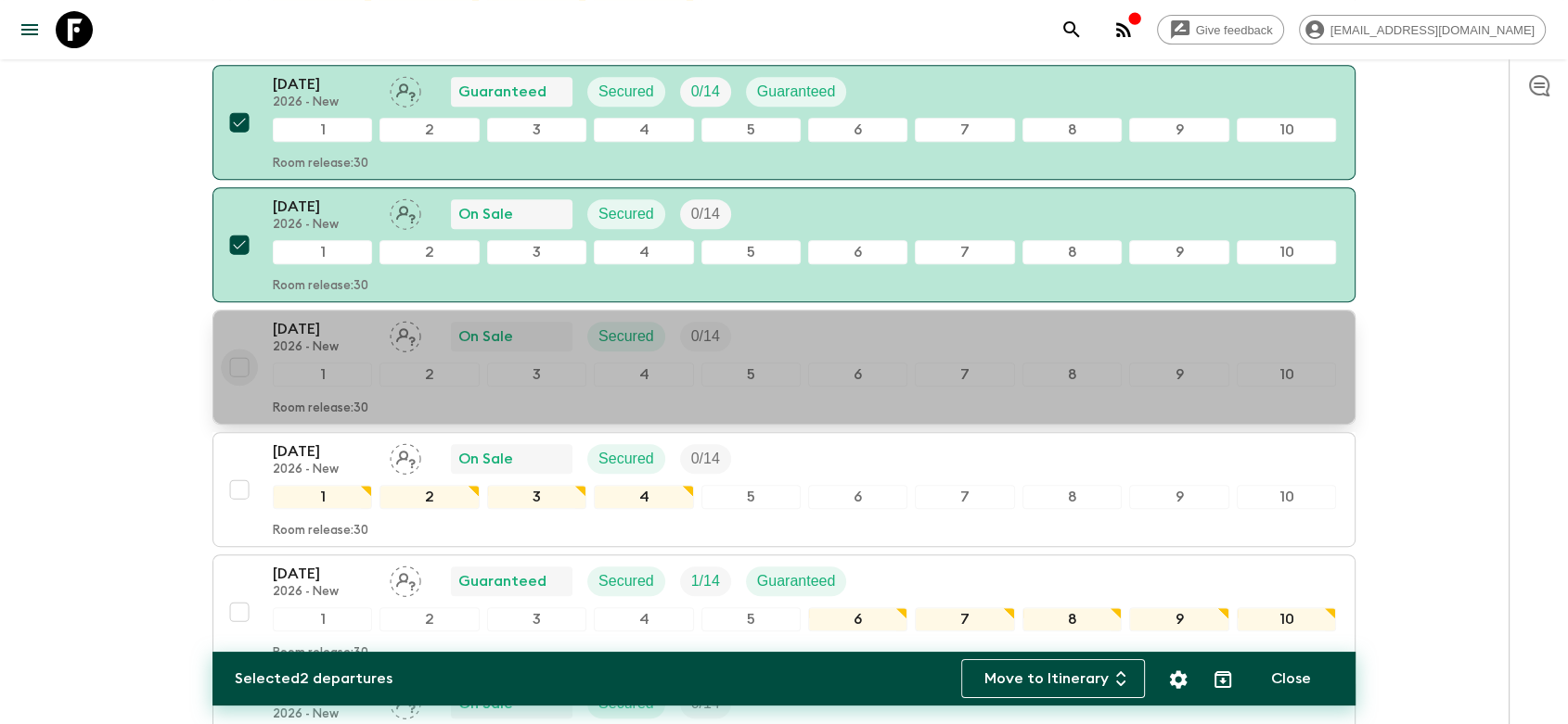
click at [236, 377] on input "checkbox" at bounding box center [239, 367] width 37 height 37
checkbox input "true"
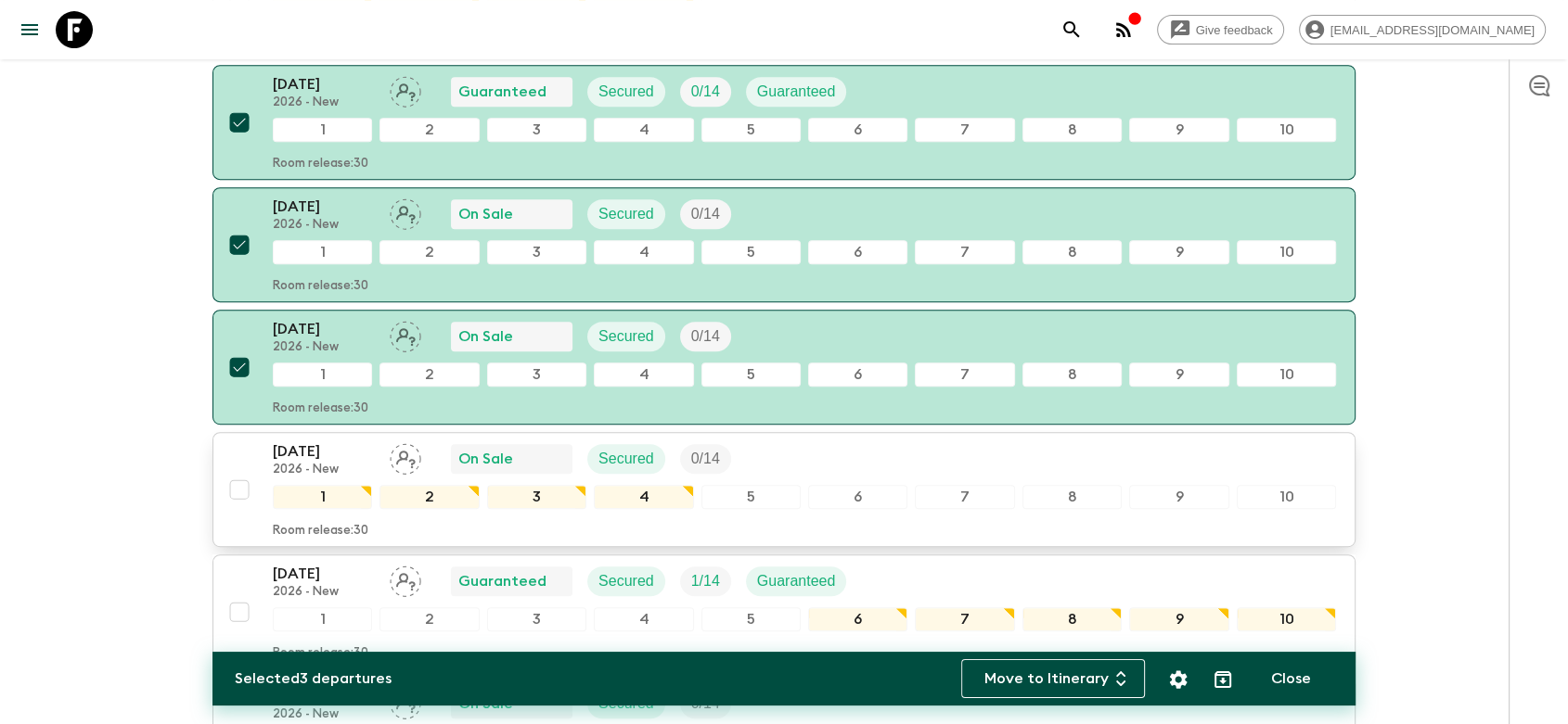
click at [233, 490] on input "checkbox" at bounding box center [239, 489] width 37 height 37
checkbox input "true"
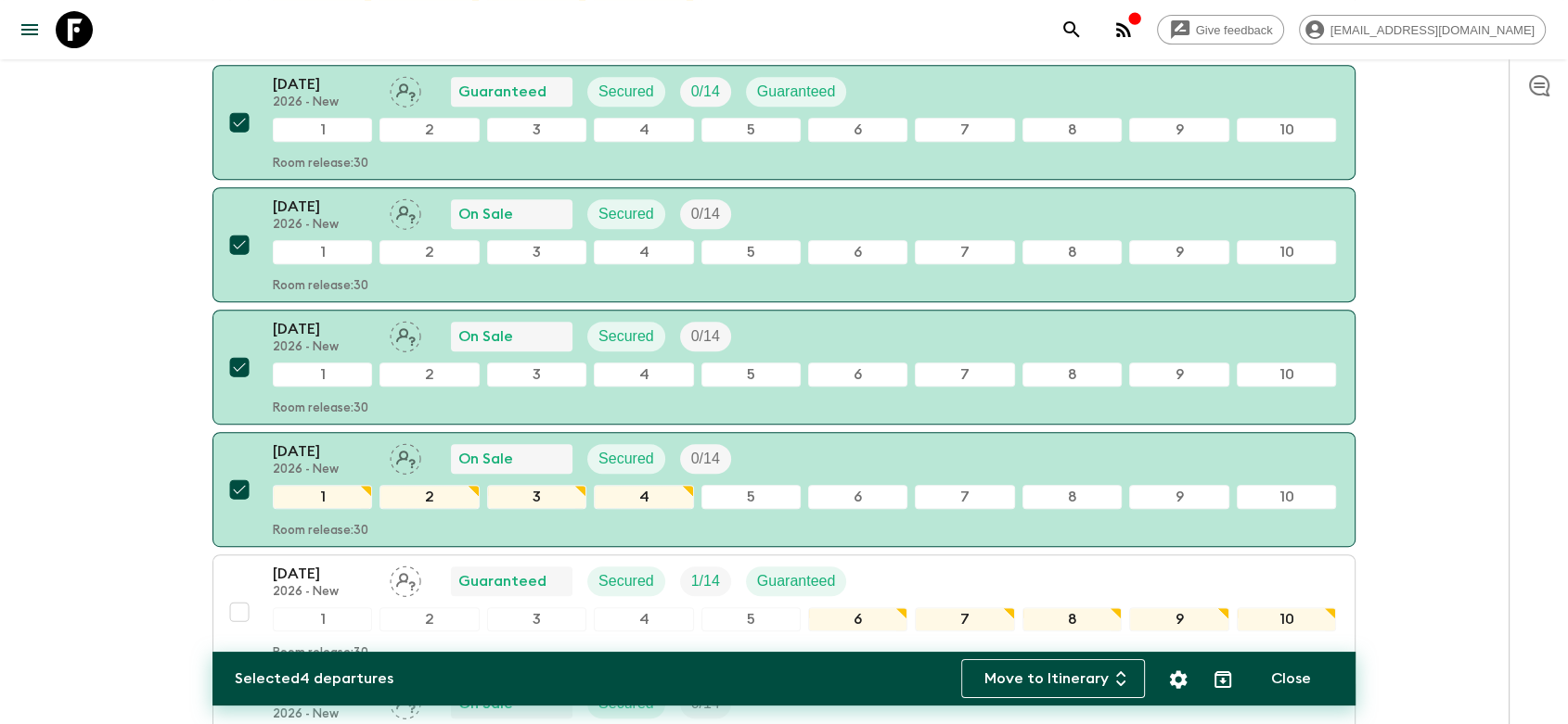
click at [1311, 678] on button "Close" at bounding box center [1291, 678] width 84 height 39
checkbox input "false"
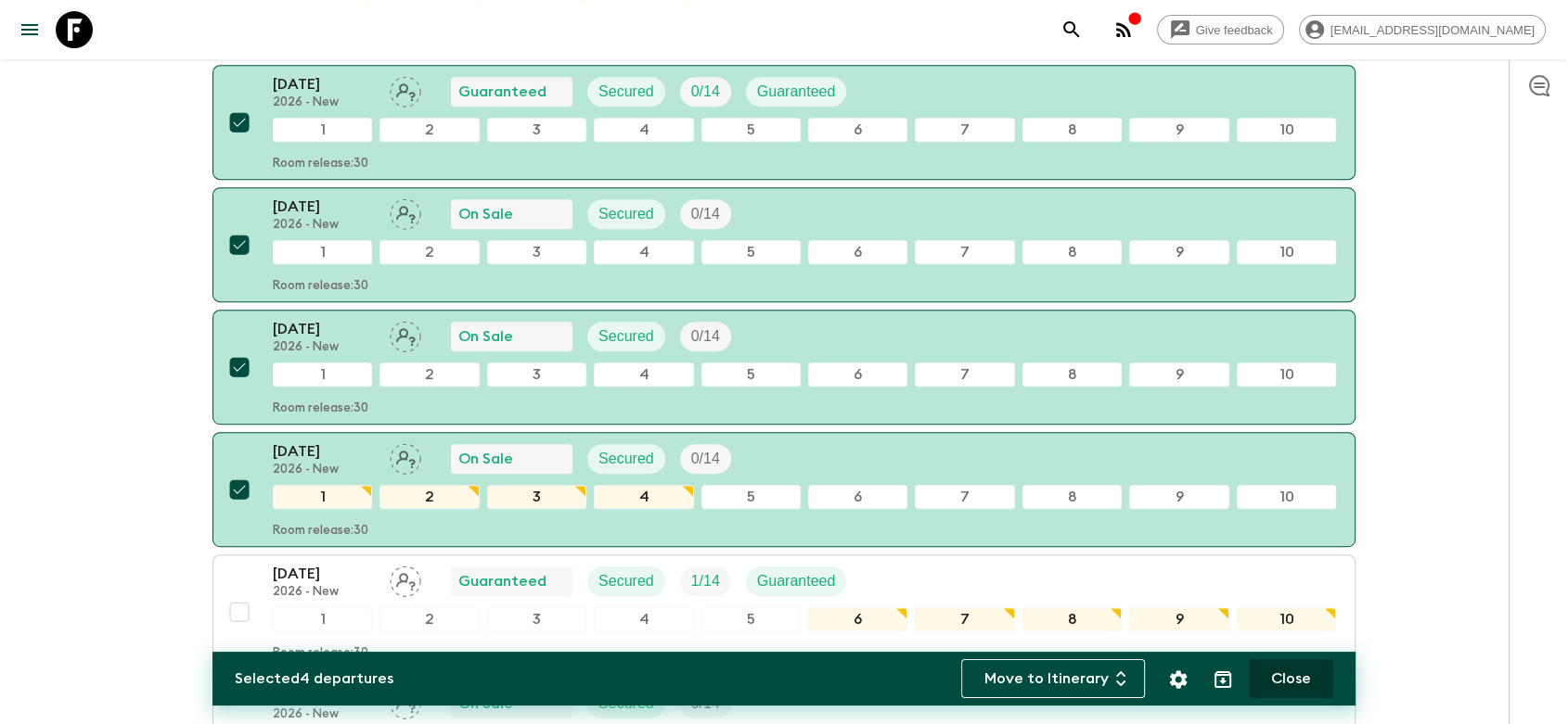
checkbox input "false"
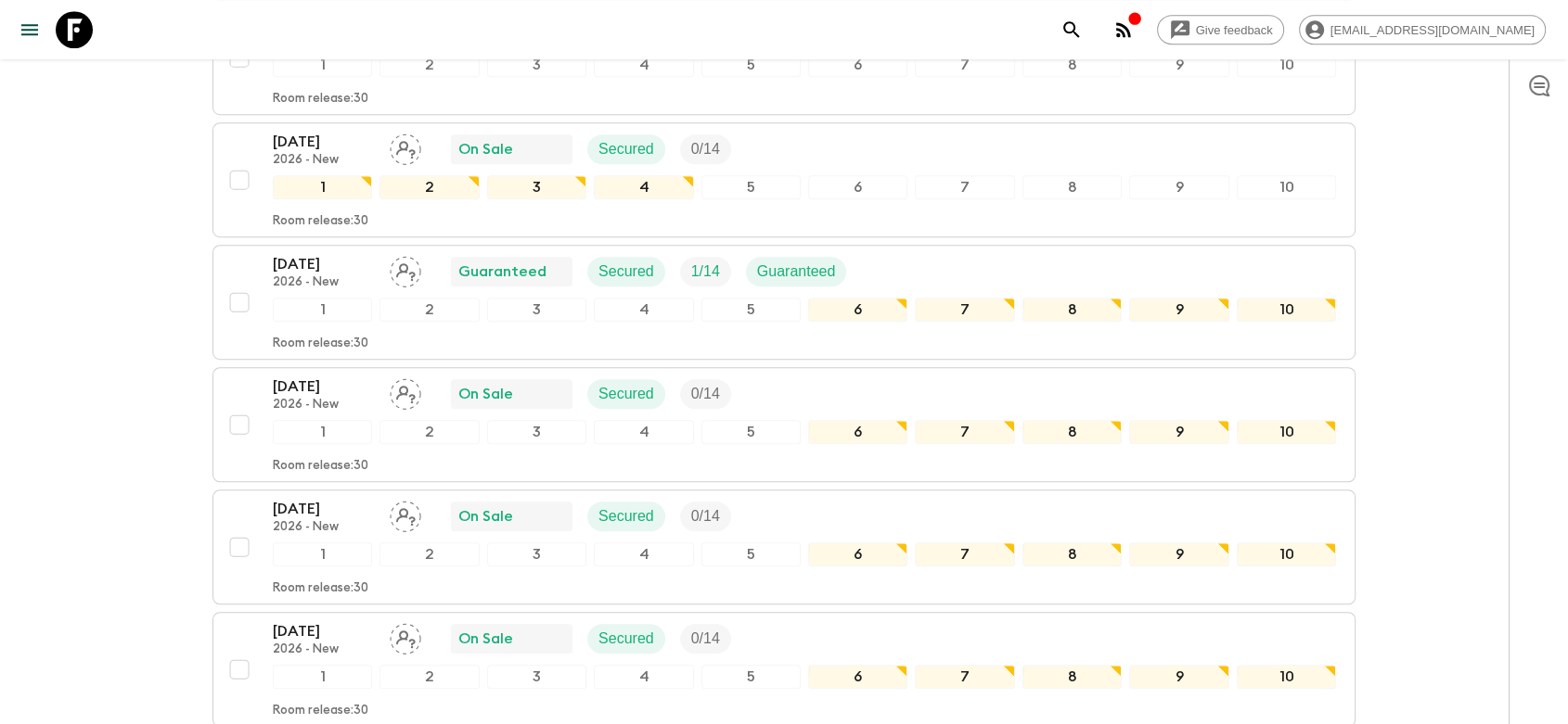
scroll to position [309, 0]
